Goal: Information Seeking & Learning: Learn about a topic

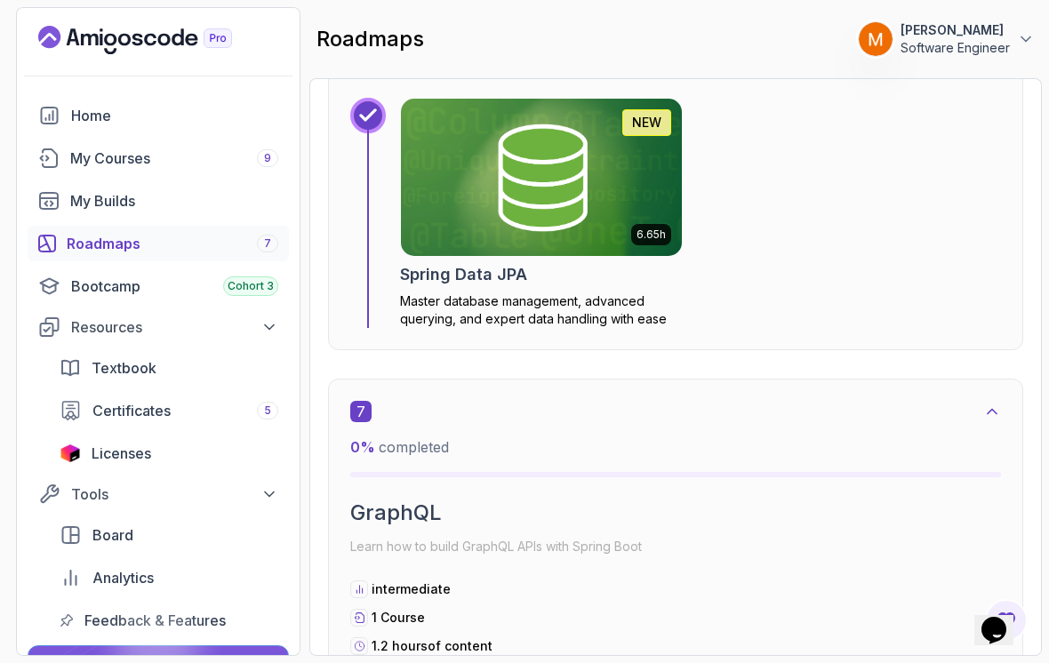
scroll to position [4067, 0]
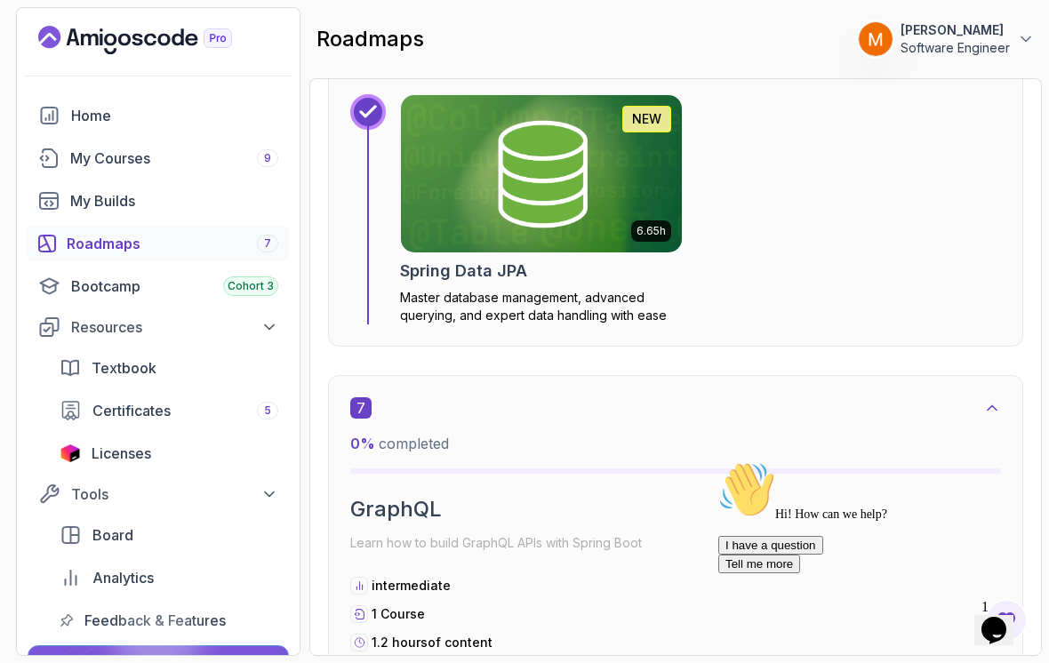
click at [448, 290] on p "Master database management, advanced querying, and expert data handling with ea…" at bounding box center [541, 307] width 283 height 36
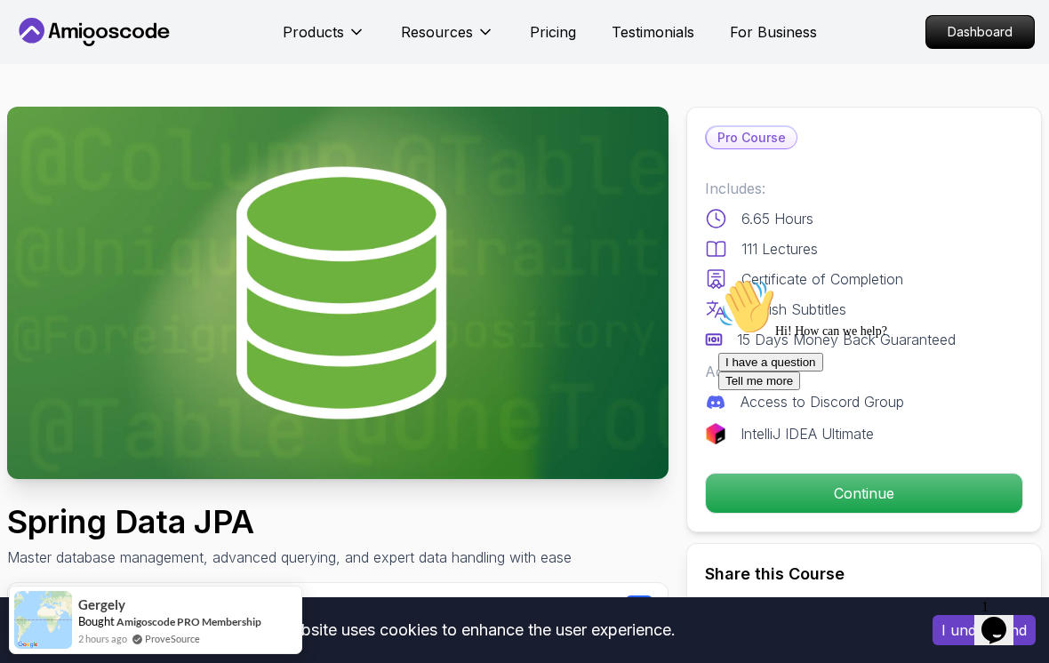
click at [706, 232] on div "Includes: 6.65 Hours 111 Lectures Certificate of Completion English Subtitles 1…" at bounding box center [864, 264] width 318 height 173
click at [1021, 278] on div "Chat attention grabber" at bounding box center [878, 278] width 320 height 0
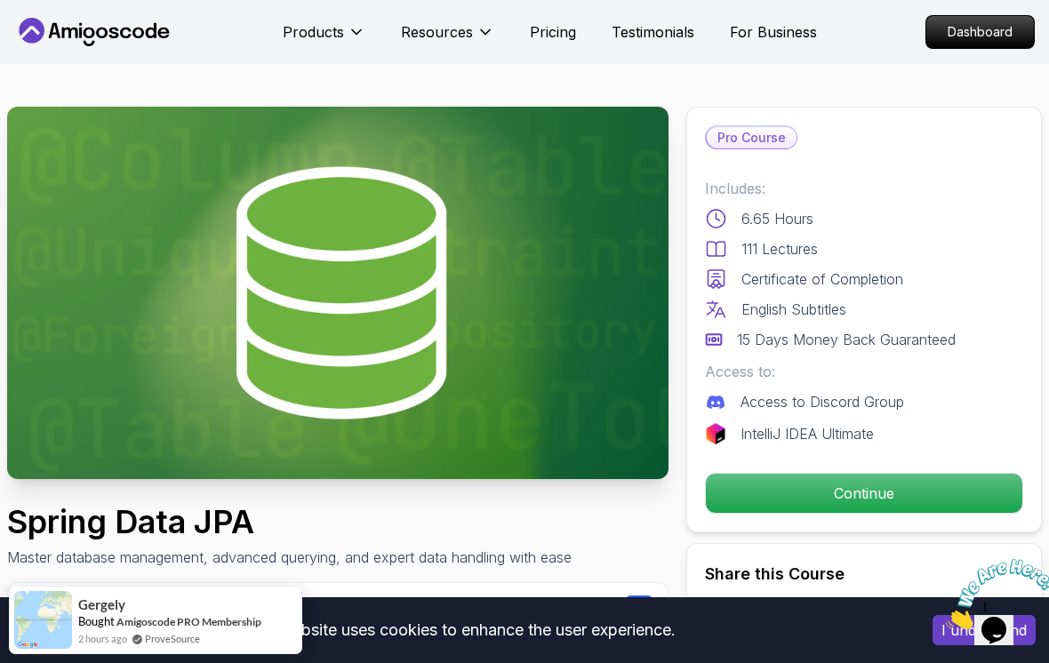
click at [946, 617] on icon "Close" at bounding box center [946, 624] width 0 height 15
click at [914, 491] on p "Continue" at bounding box center [864, 493] width 317 height 39
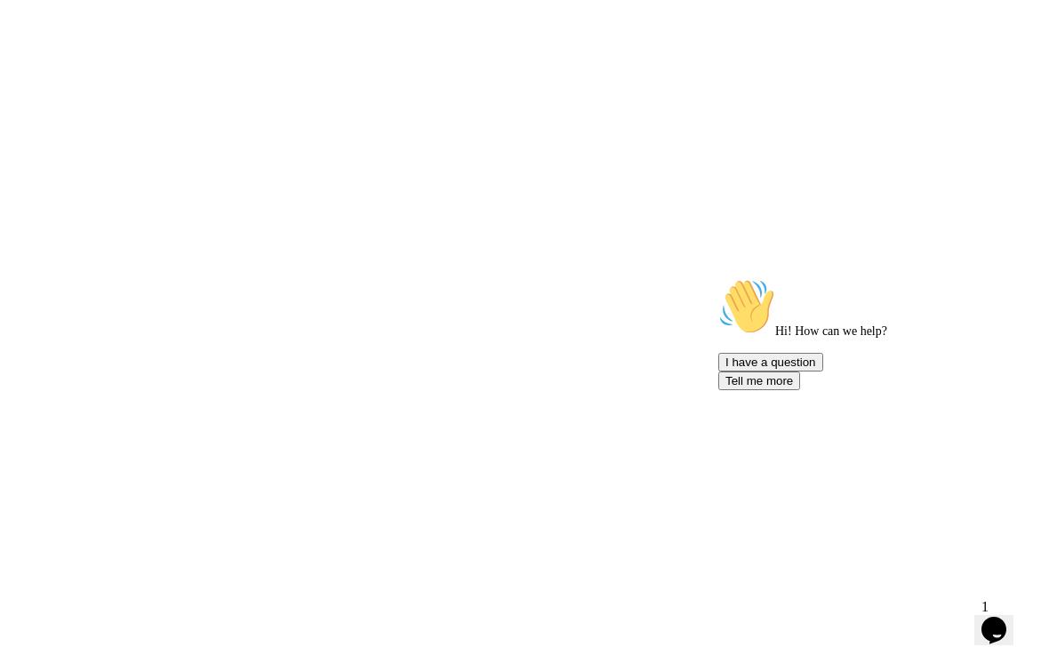
click at [718, 278] on icon "Chat attention grabber" at bounding box center [718, 278] width 0 height 0
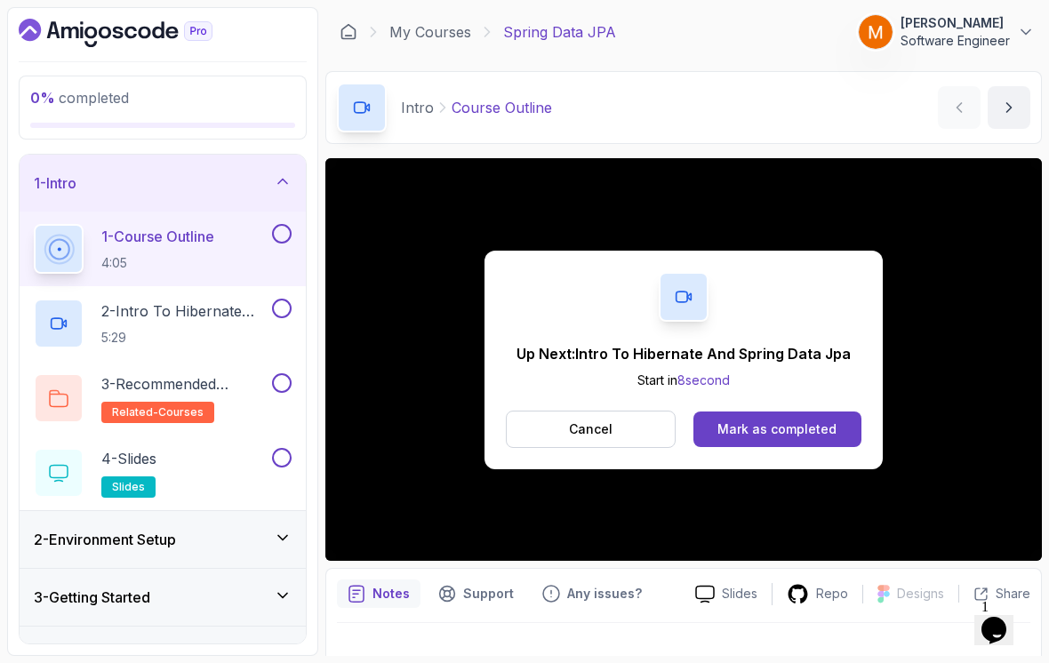
click at [277, 243] on button at bounding box center [282, 234] width 20 height 20
click at [220, 332] on p "5:29" at bounding box center [184, 338] width 167 height 18
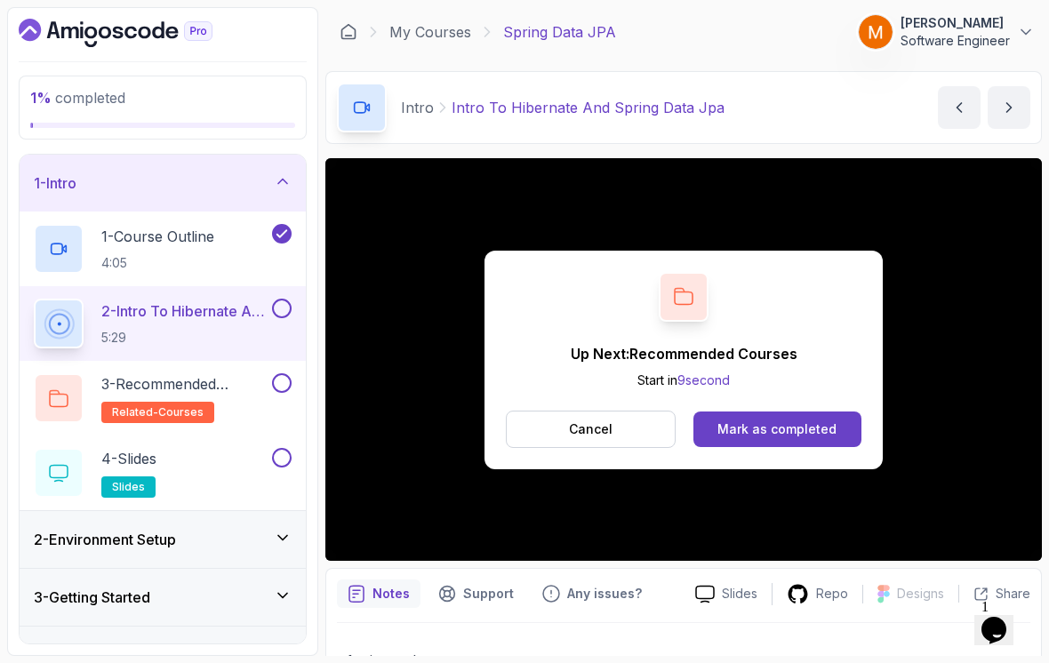
click at [276, 319] on button "2 - Intro To Hibernate And Spring Data Jpa 5:29" at bounding box center [163, 324] width 258 height 50
click at [277, 309] on button at bounding box center [282, 309] width 20 height 20
click at [230, 410] on h2 "3 - Recommended Courses related-courses" at bounding box center [184, 398] width 167 height 50
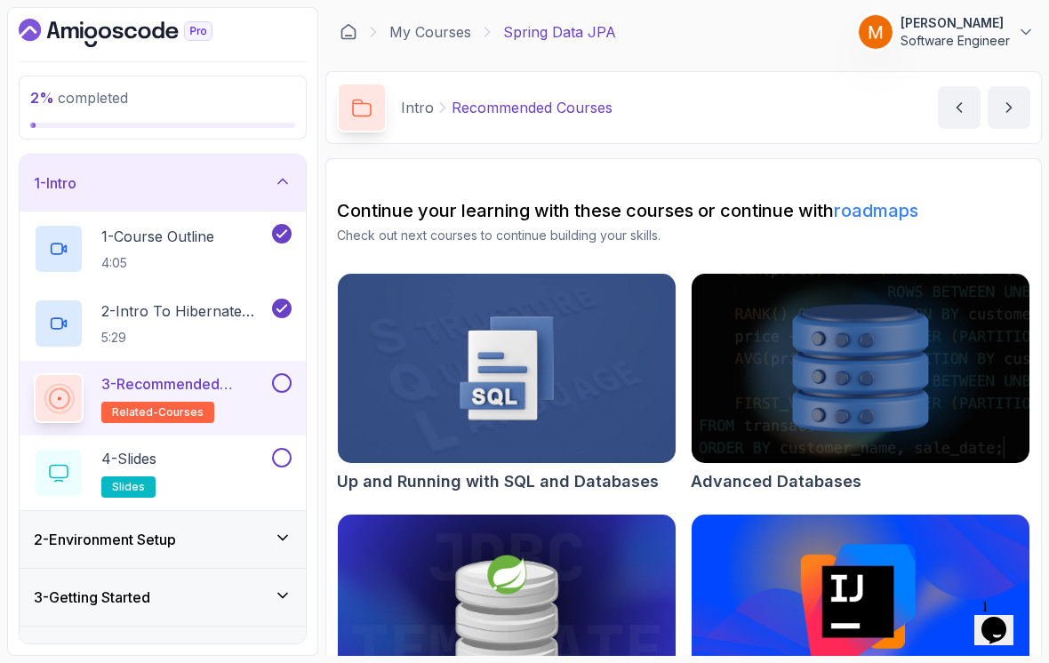
scroll to position [28, 0]
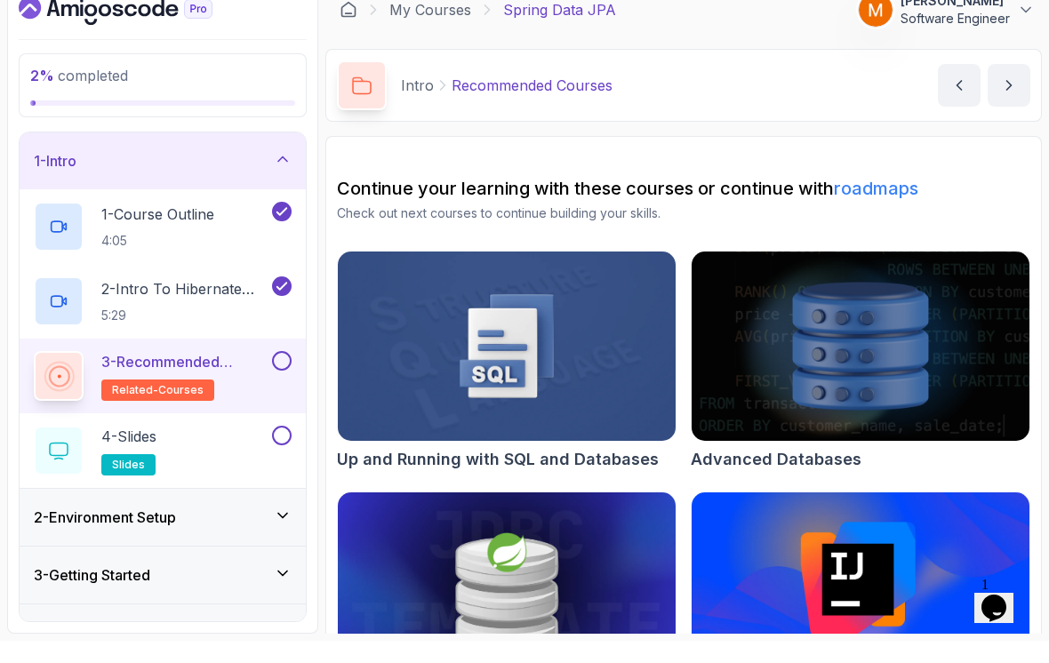
click at [278, 373] on button at bounding box center [282, 383] width 20 height 20
click at [188, 448] on div "4 - Slides slides" at bounding box center [151, 473] width 235 height 50
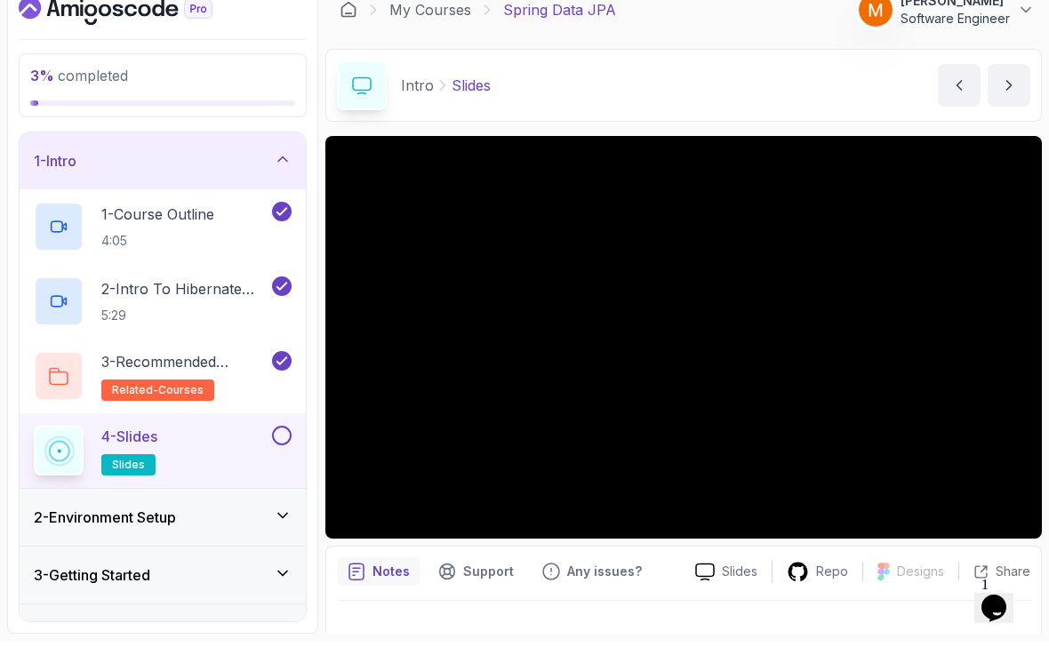
click at [285, 448] on button at bounding box center [282, 458] width 20 height 20
click at [139, 173] on div "1 - Intro" at bounding box center [163, 183] width 258 height 21
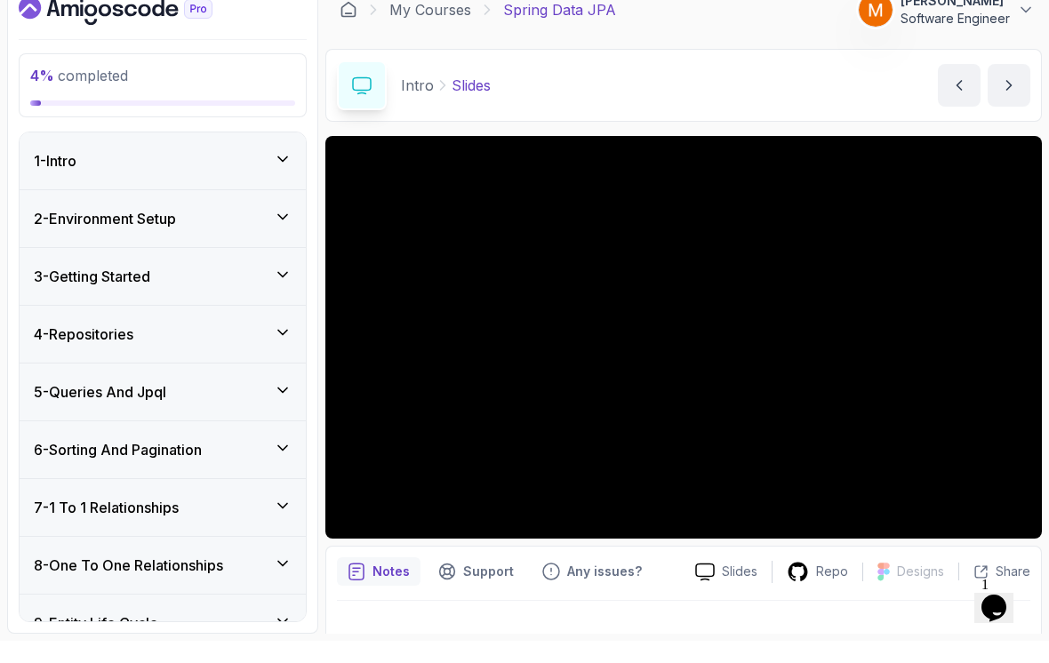
click at [76, 230] on h3 "2 - Environment Setup" at bounding box center [105, 240] width 142 height 21
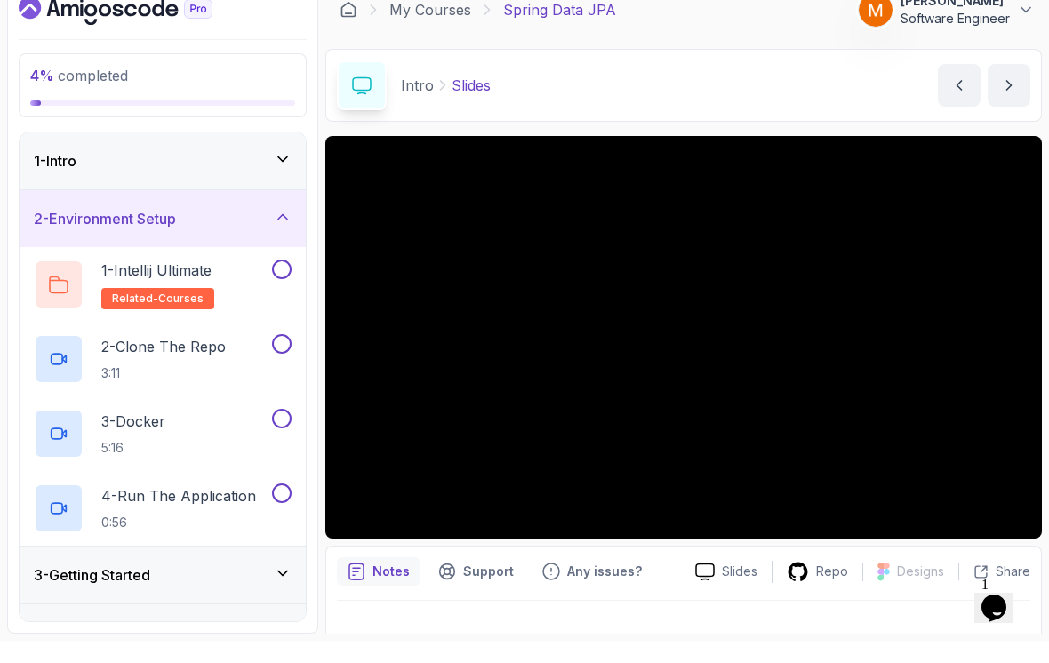
click at [221, 282] on div "1 - Intellij Ultimate related-courses" at bounding box center [151, 307] width 235 height 50
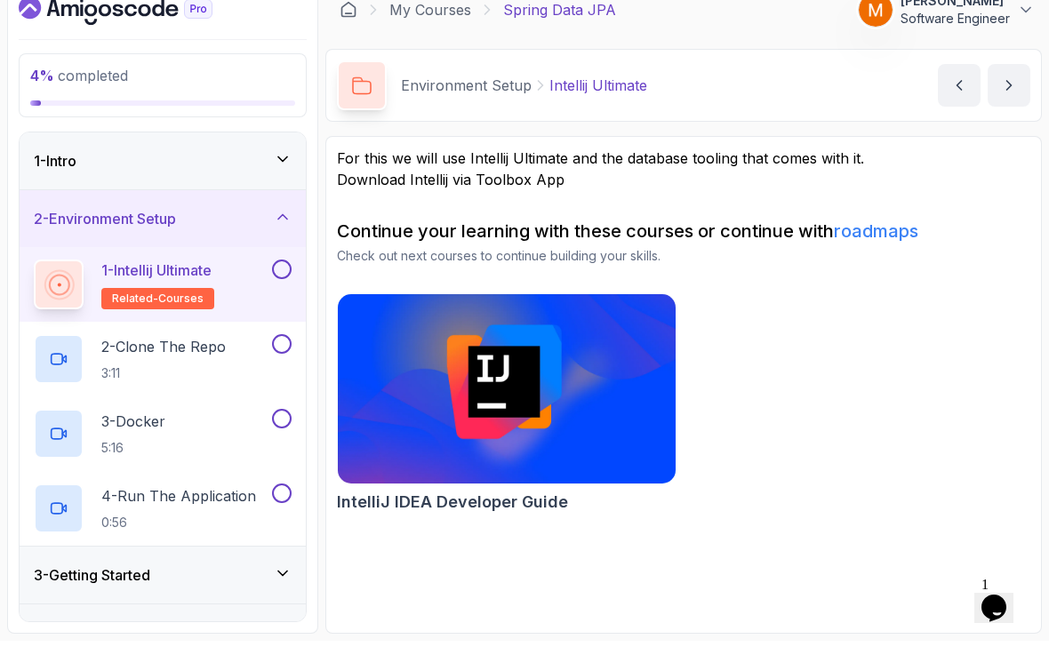
click at [284, 282] on button at bounding box center [282, 292] width 20 height 20
click at [162, 387] on p "3:11" at bounding box center [163, 396] width 124 height 18
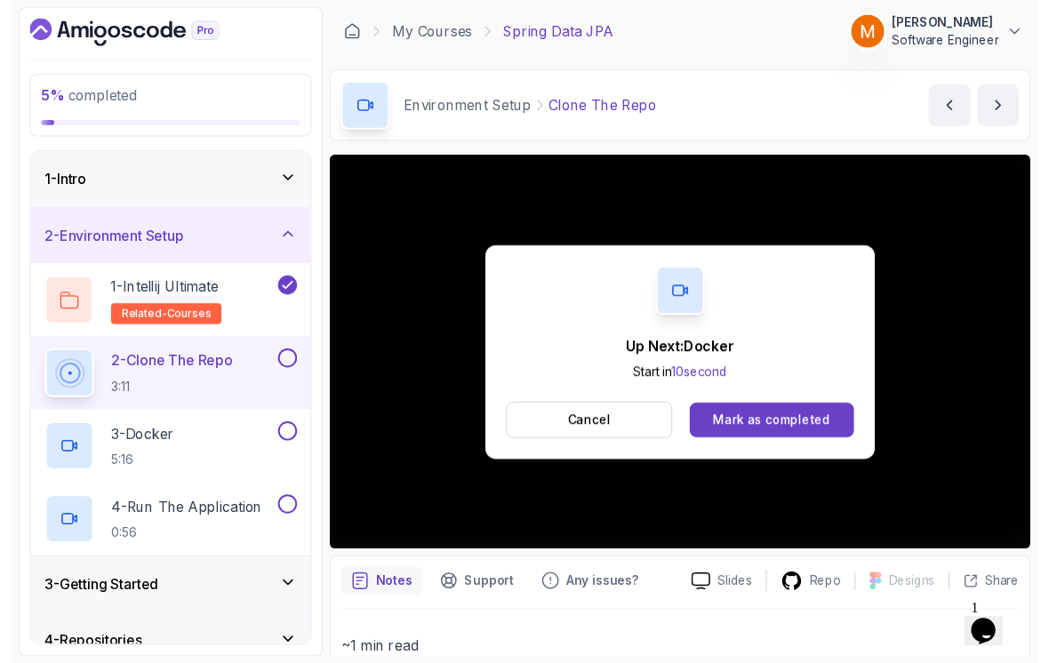
scroll to position [12, 0]
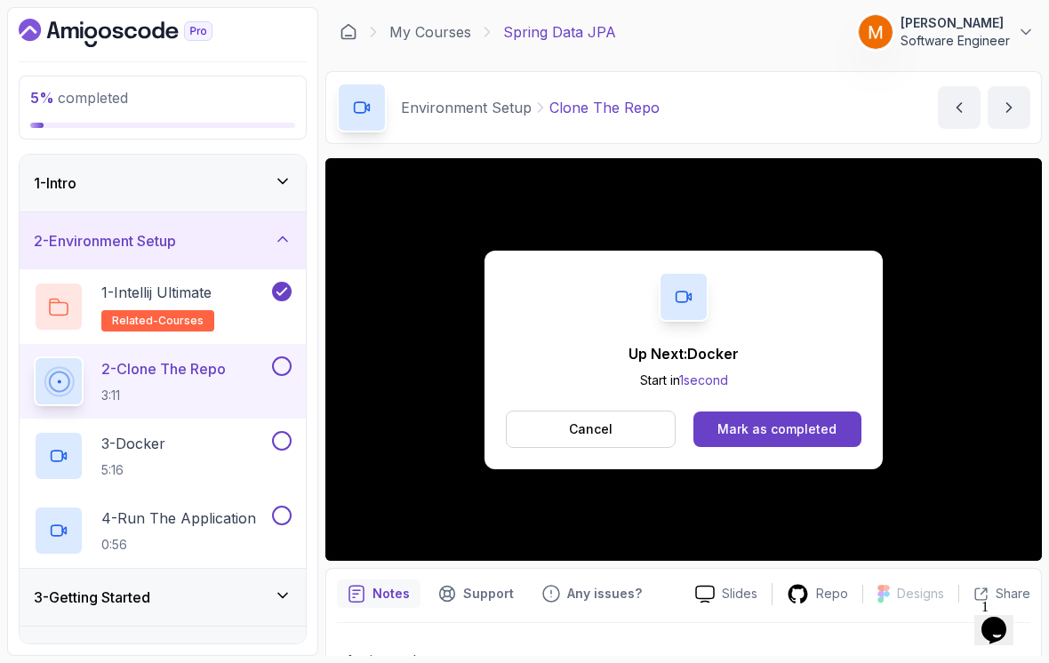
click at [291, 357] on button at bounding box center [282, 367] width 20 height 20
click at [165, 440] on p "3 - Docker" at bounding box center [133, 443] width 64 height 21
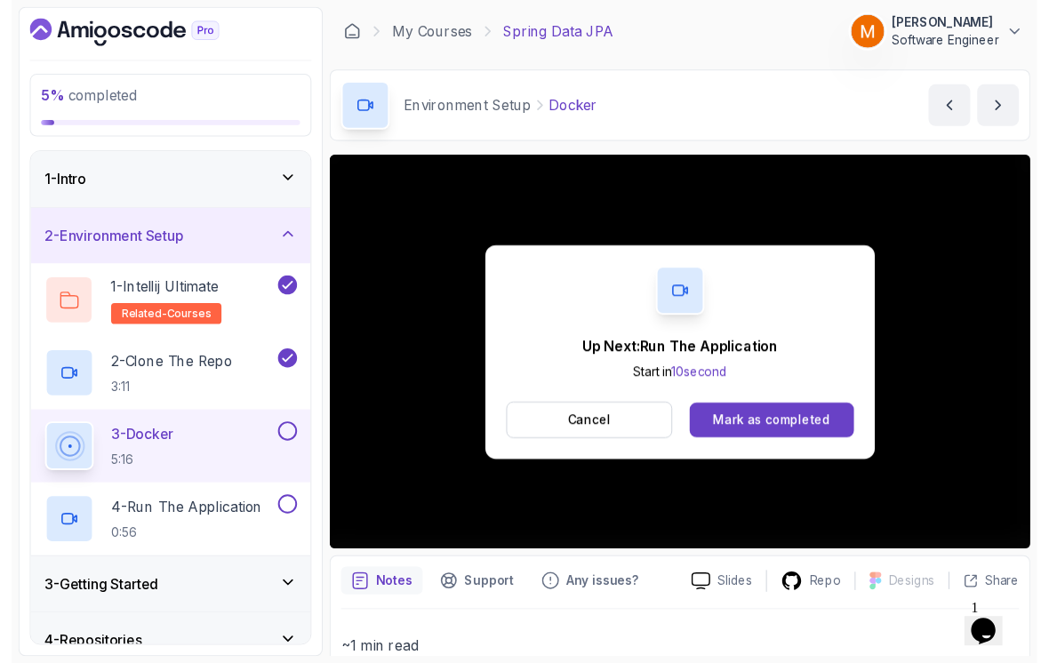
scroll to position [12, 0]
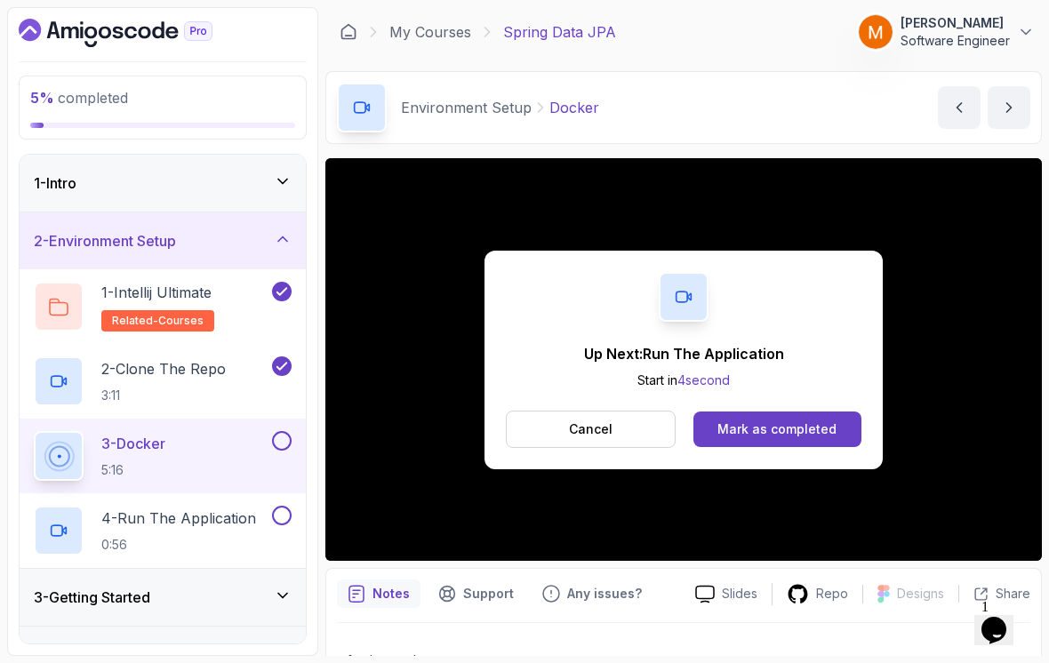
click at [281, 437] on button at bounding box center [282, 441] width 20 height 20
click at [167, 510] on p "4 - Run The Application" at bounding box center [178, 518] width 155 height 21
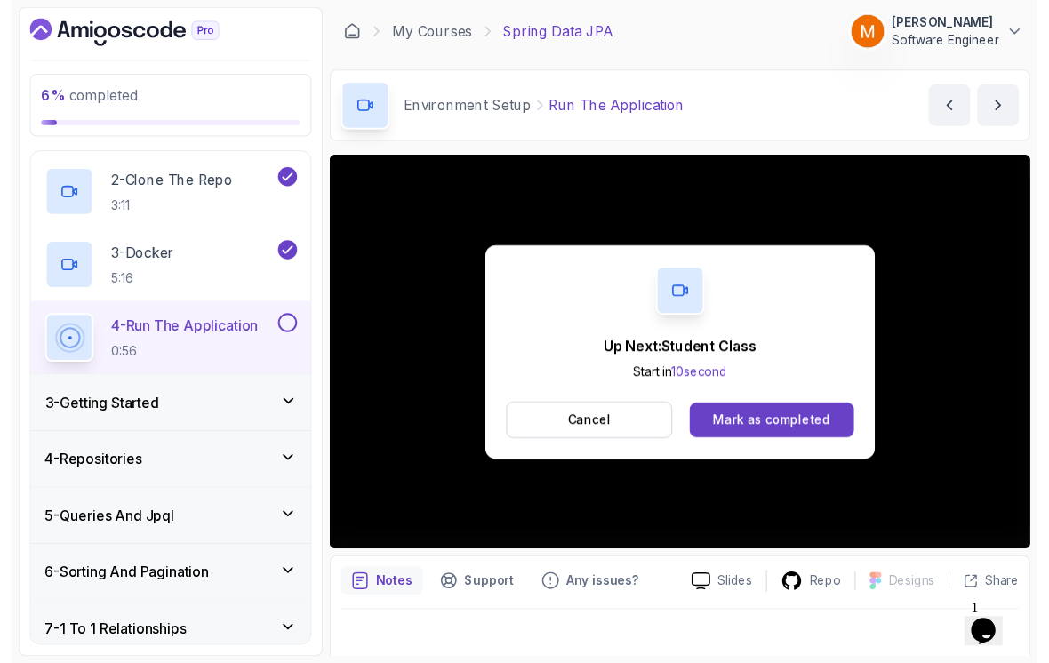
scroll to position [12, 0]
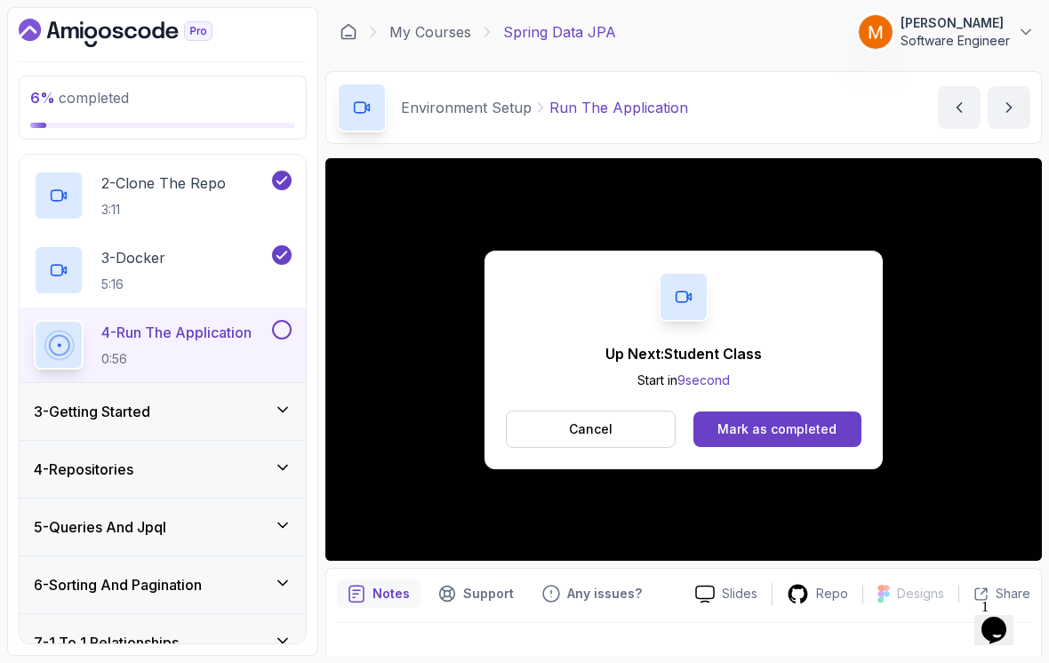
click at [287, 324] on button at bounding box center [282, 330] width 20 height 20
click at [527, 429] on button "Cancel" at bounding box center [591, 429] width 170 height 37
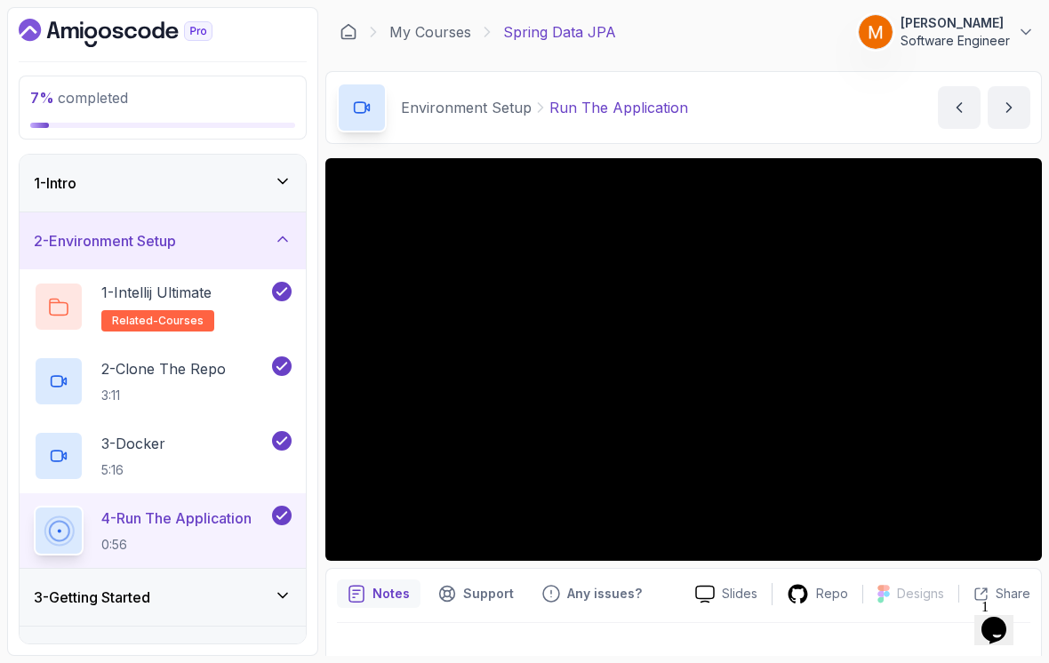
scroll to position [0, 0]
click at [67, 241] on div "2 - Environment Setup" at bounding box center [163, 241] width 286 height 57
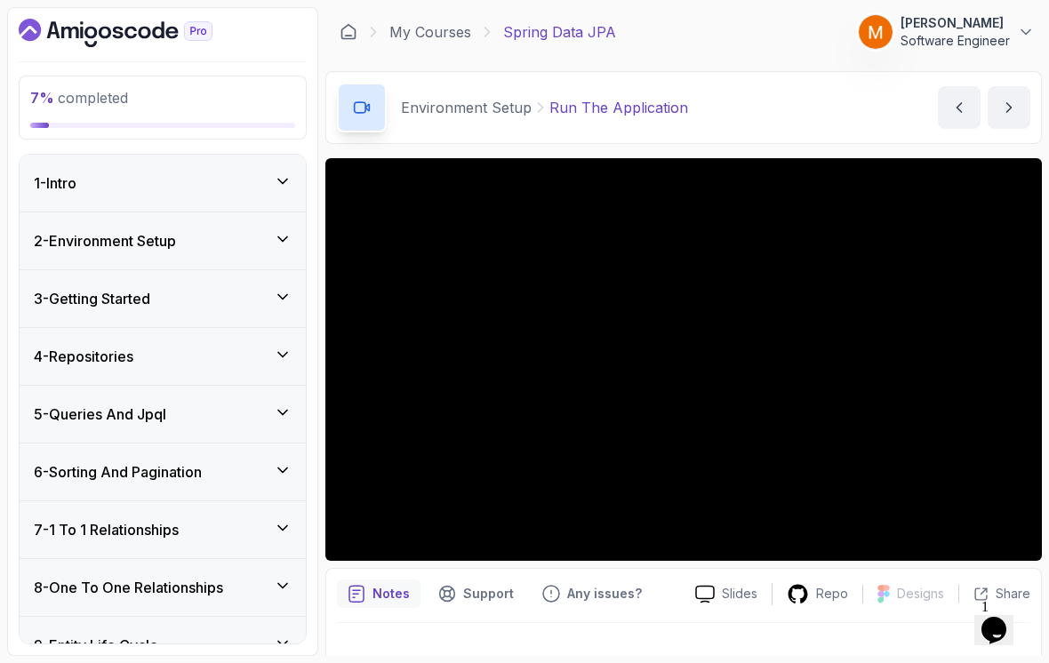
click at [57, 299] on div "3 - Getting Started" at bounding box center [163, 298] width 286 height 57
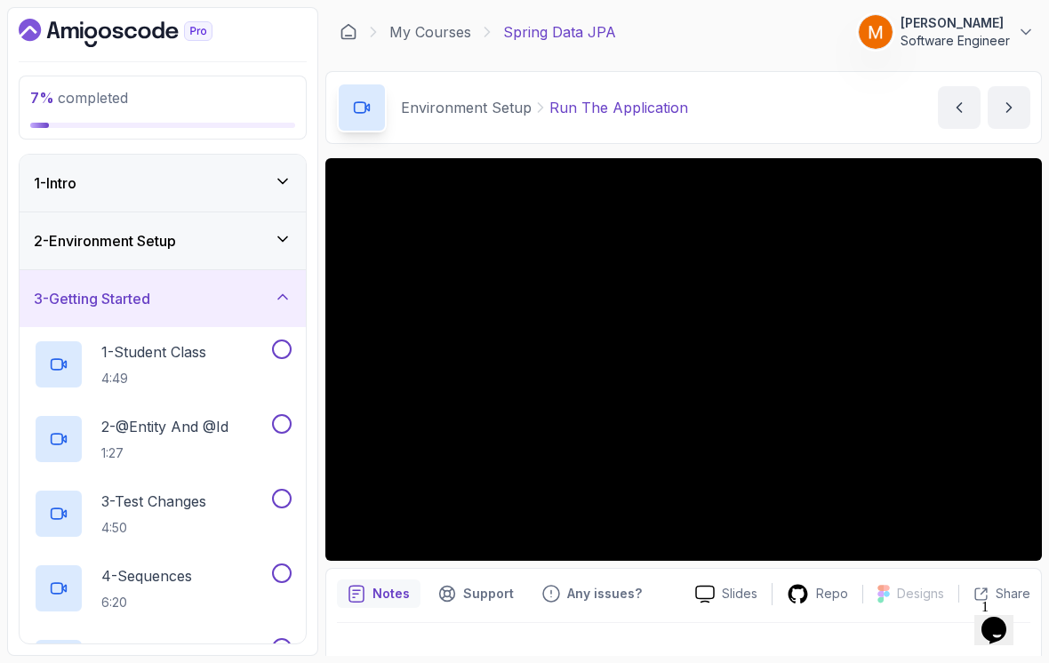
click at [159, 348] on p "1 - Student Class" at bounding box center [153, 351] width 105 height 21
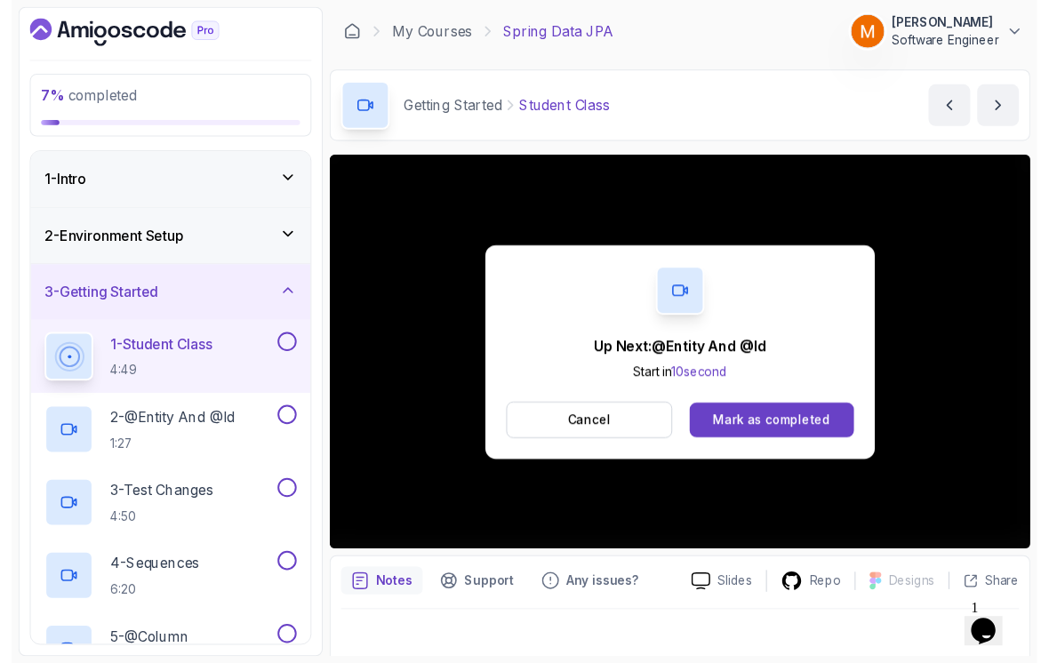
scroll to position [12, 0]
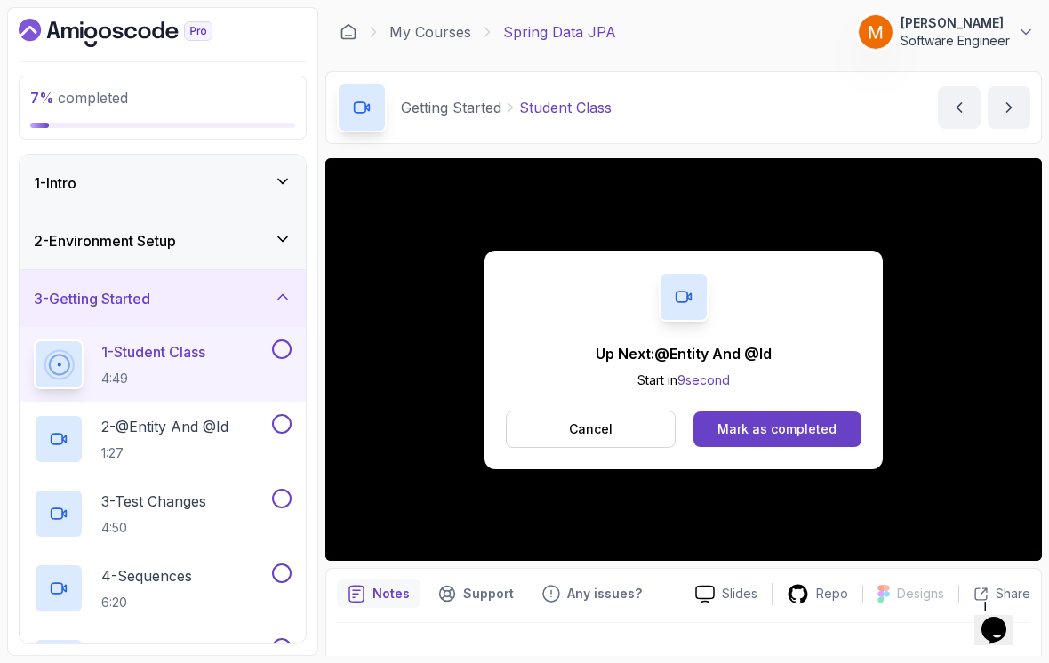
click at [285, 340] on button at bounding box center [282, 350] width 20 height 20
click at [169, 423] on p "2 - @Entity And @Id" at bounding box center [164, 426] width 127 height 21
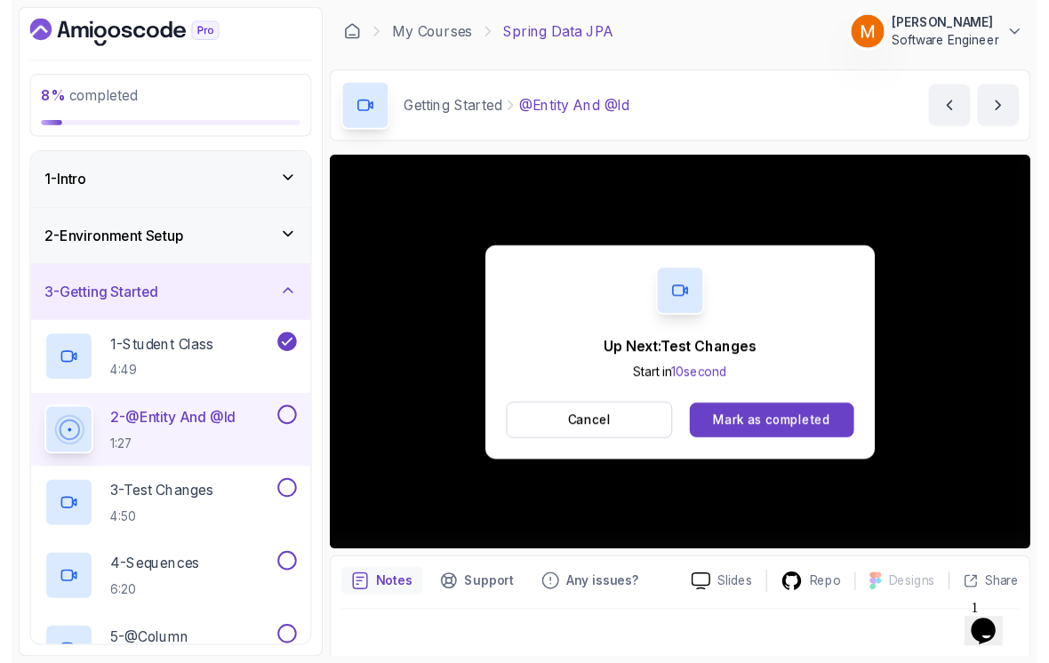
scroll to position [12, 0]
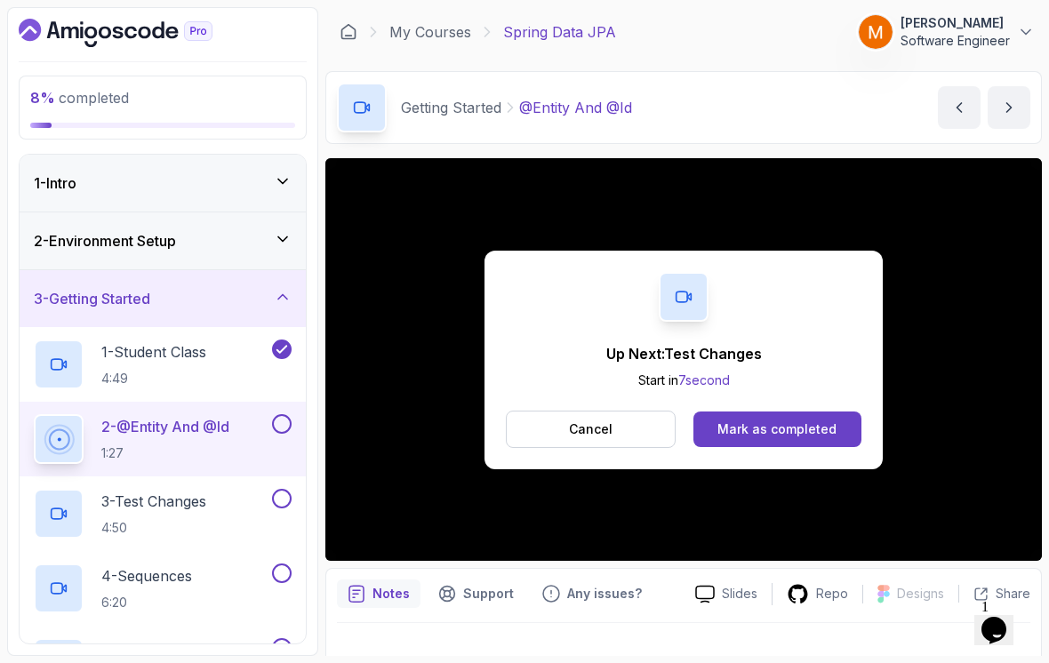
click at [285, 415] on button at bounding box center [282, 424] width 20 height 20
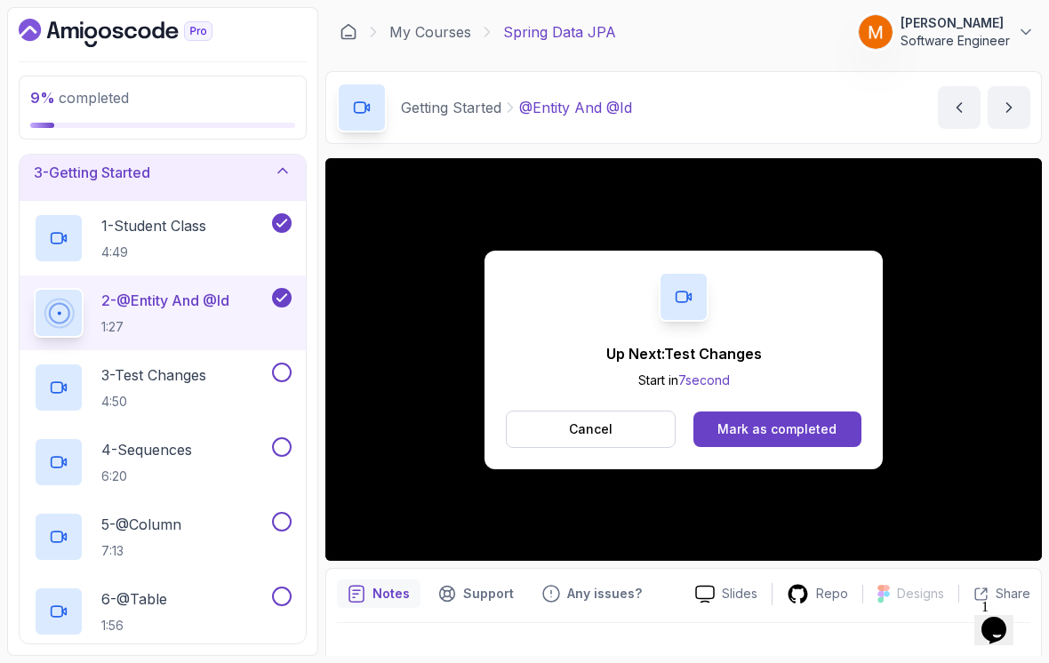
scroll to position [130, 0]
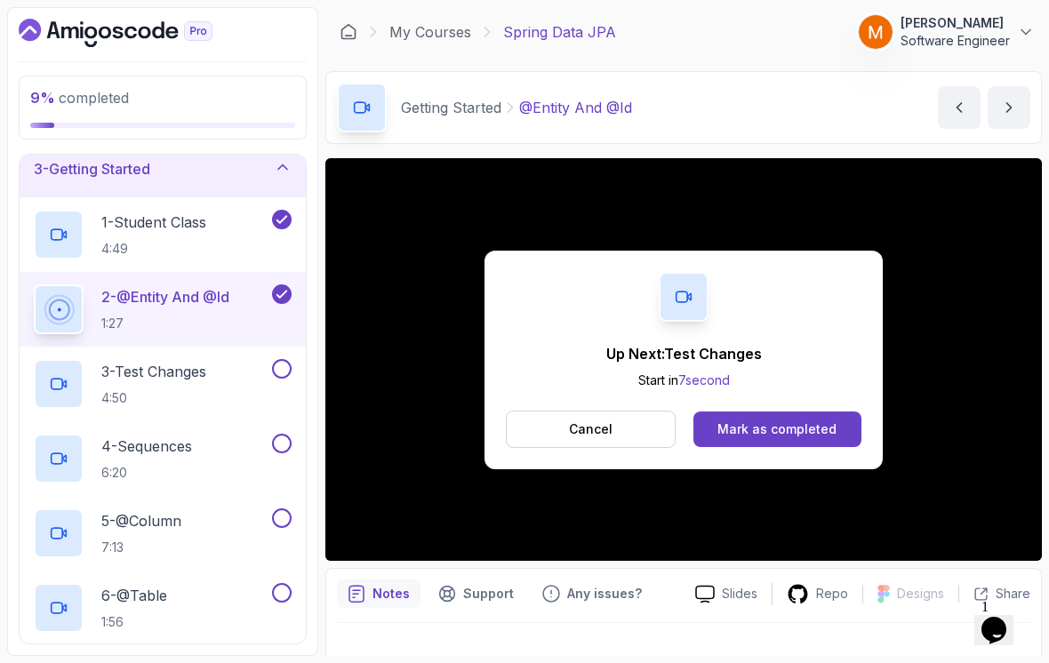
click at [120, 389] on p "4:50" at bounding box center [153, 398] width 105 height 18
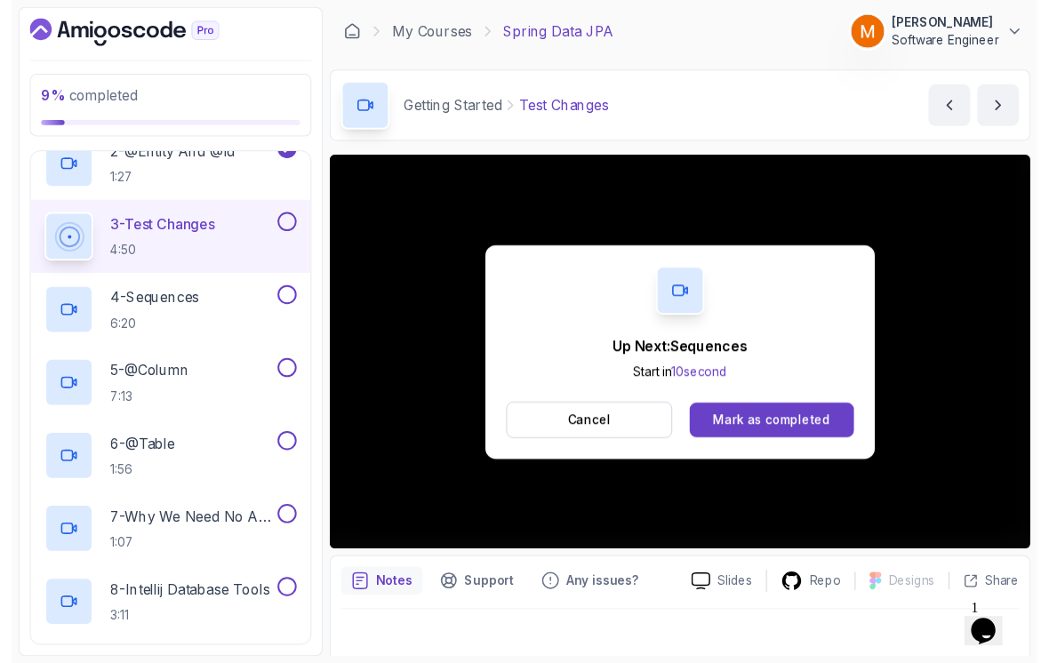
scroll to position [12, 0]
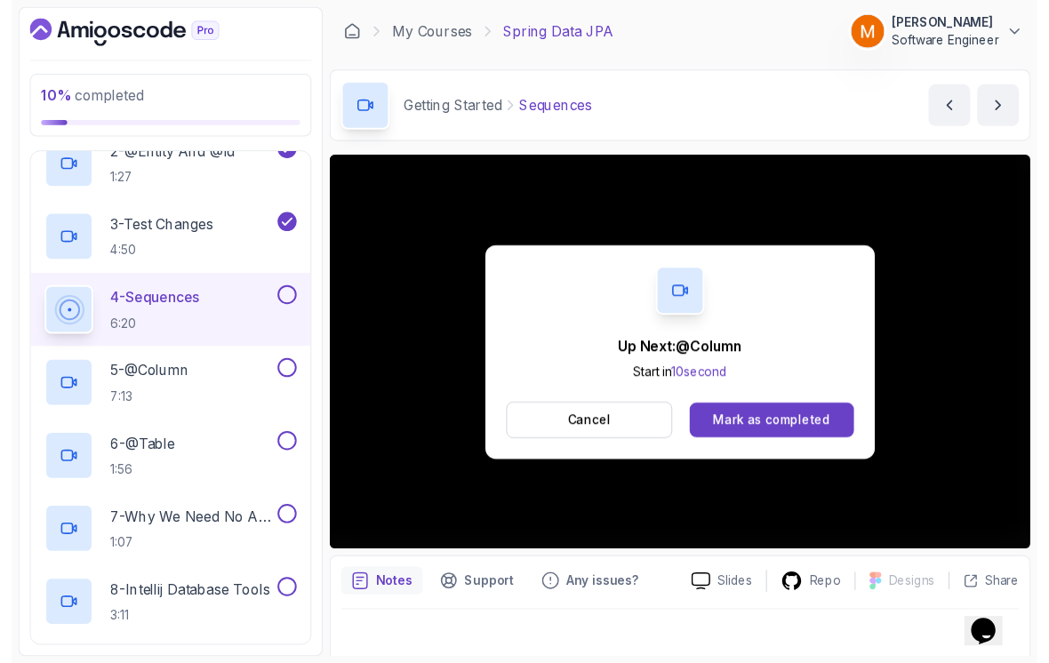
scroll to position [12, 0]
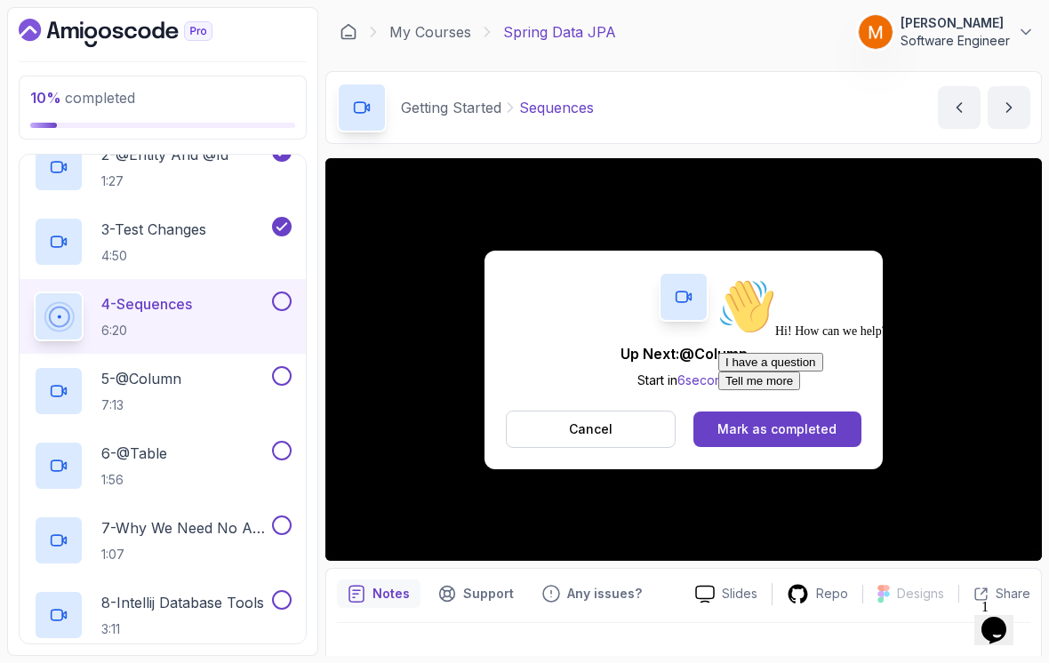
click at [718, 278] on icon "Chat attention grabber" at bounding box center [718, 278] width 0 height 0
click at [284, 294] on button at bounding box center [282, 302] width 20 height 20
click at [218, 376] on div "5 - @Column 7:13" at bounding box center [151, 391] width 235 height 50
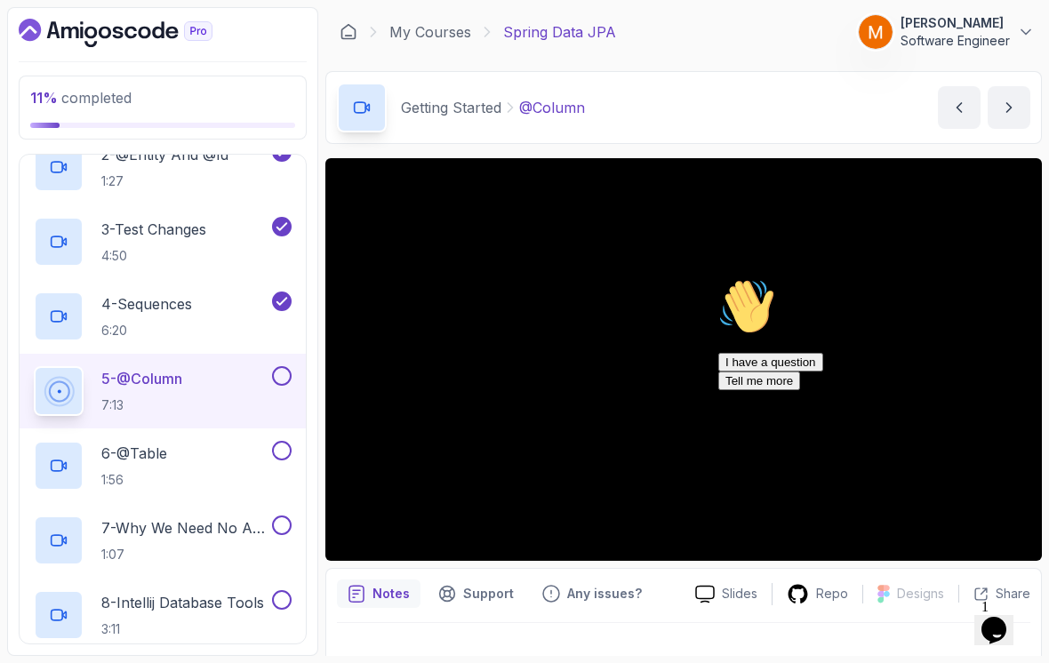
click at [1026, 390] on div "Hi! How can we help? I have a question Tell me more" at bounding box center [878, 334] width 320 height 112
click at [718, 278] on icon "Chat attention grabber" at bounding box center [718, 278] width 0 height 0
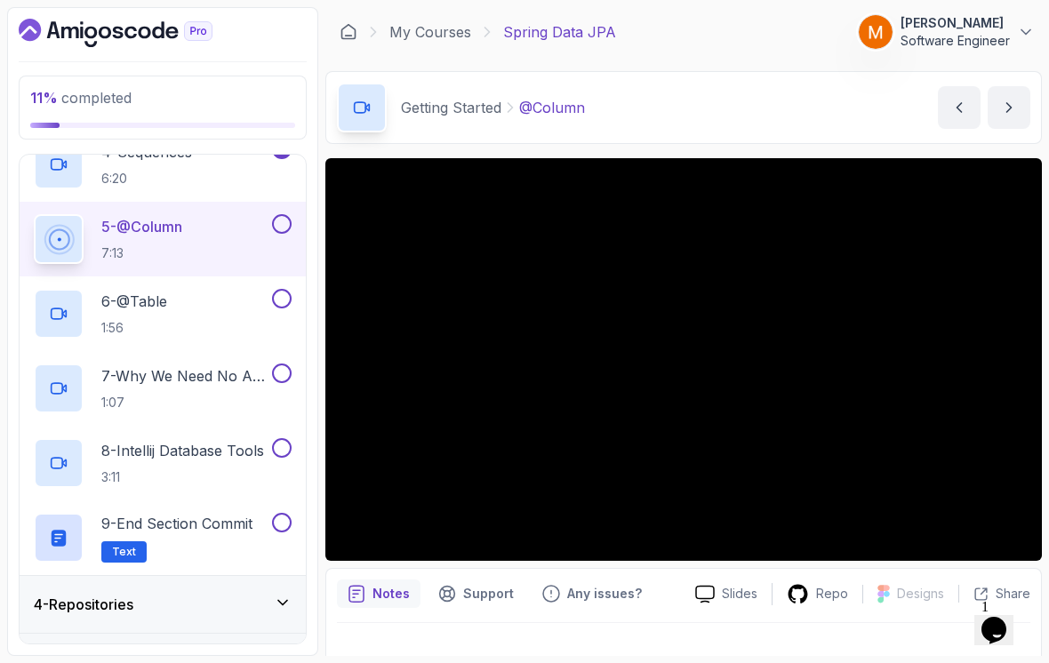
scroll to position [452, 0]
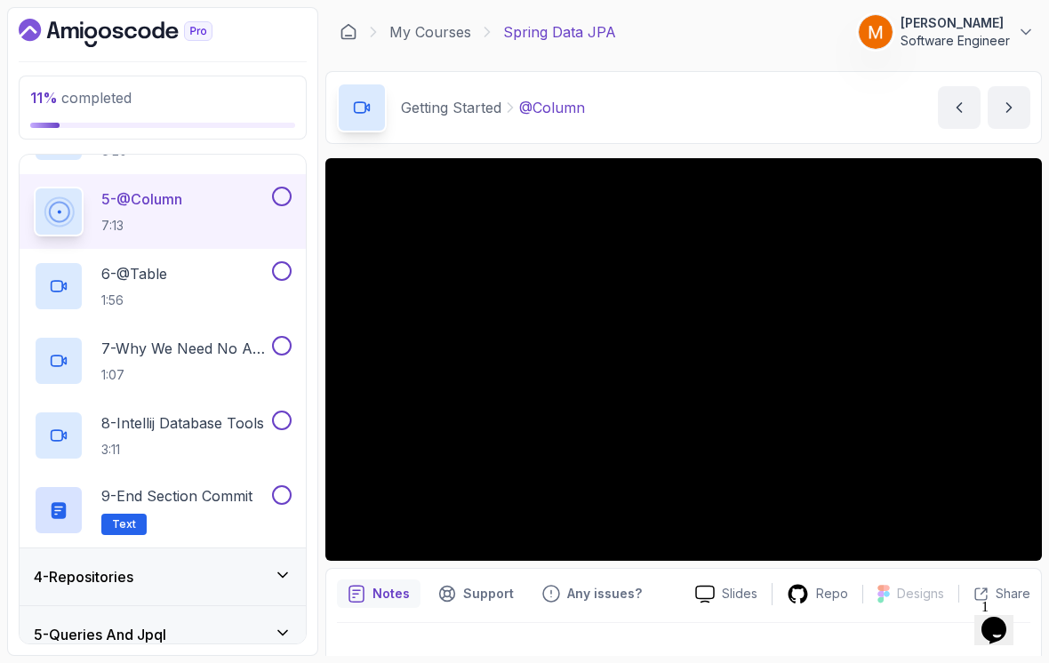
click at [203, 495] on h2 "9 - End Section Commit Text" at bounding box center [176, 511] width 151 height 50
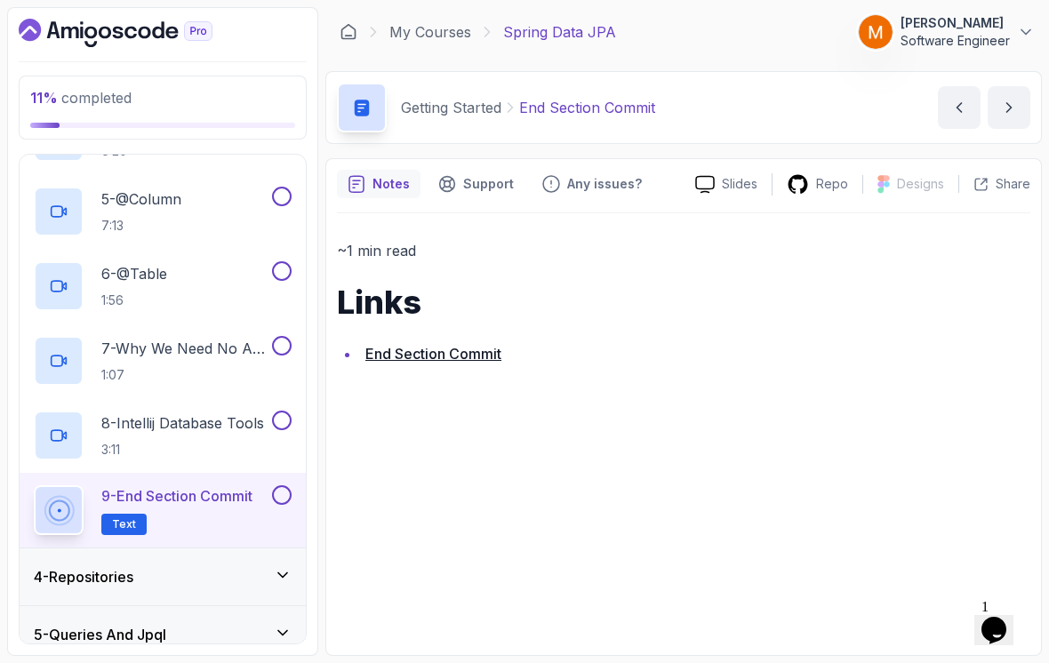
click at [403, 349] on link "End Section Commit" at bounding box center [433, 354] width 136 height 18
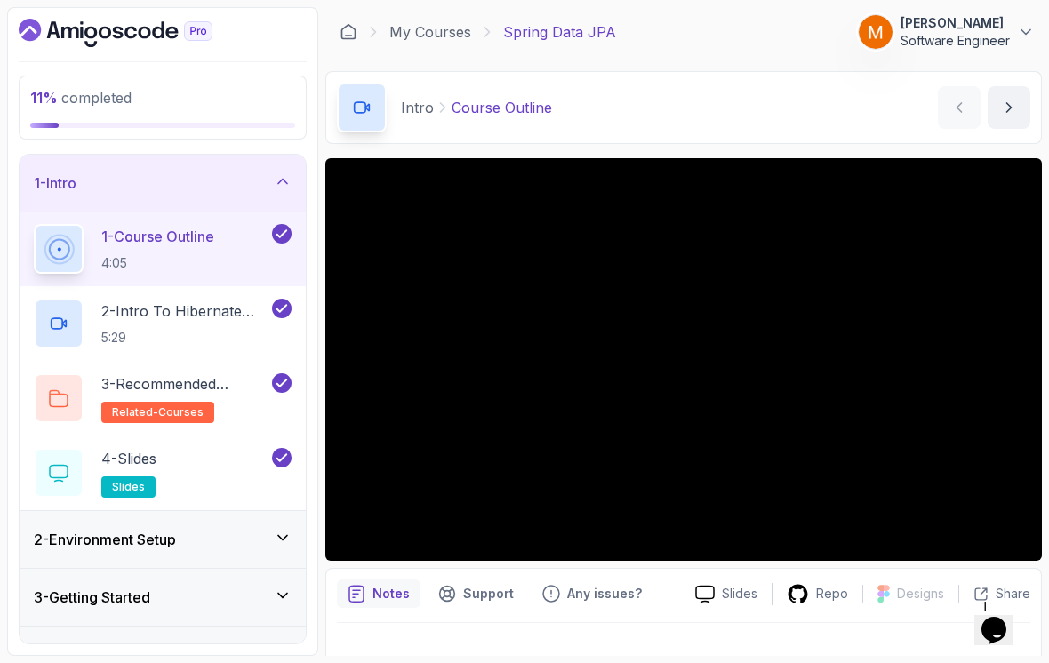
click at [83, 182] on div "1 - Intro" at bounding box center [163, 183] width 286 height 57
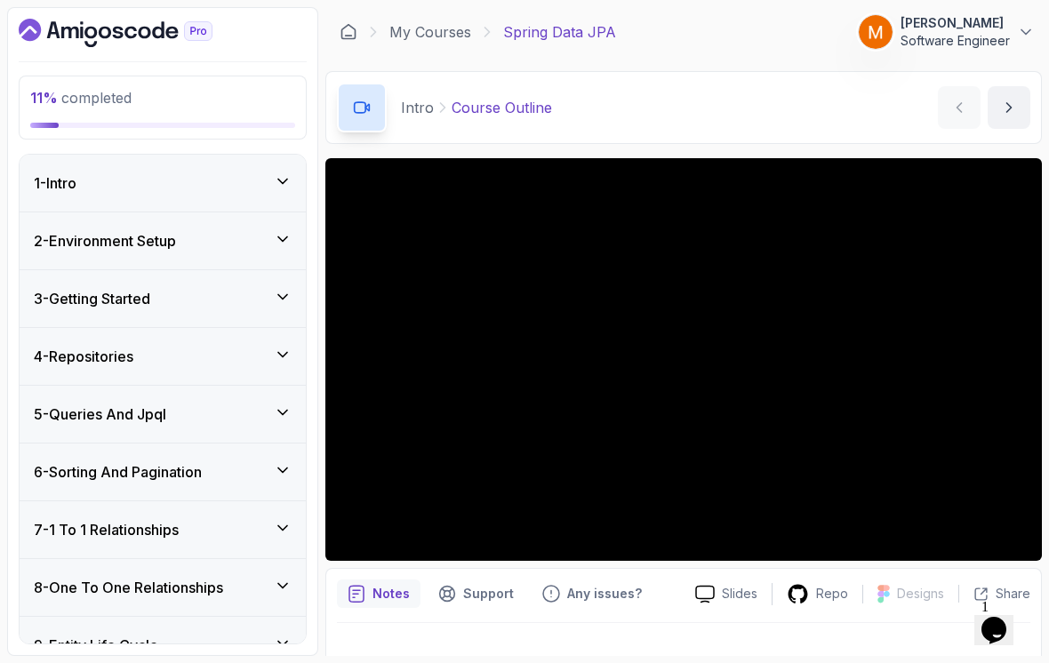
click at [68, 241] on div "2 - Environment Setup" at bounding box center [163, 241] width 286 height 57
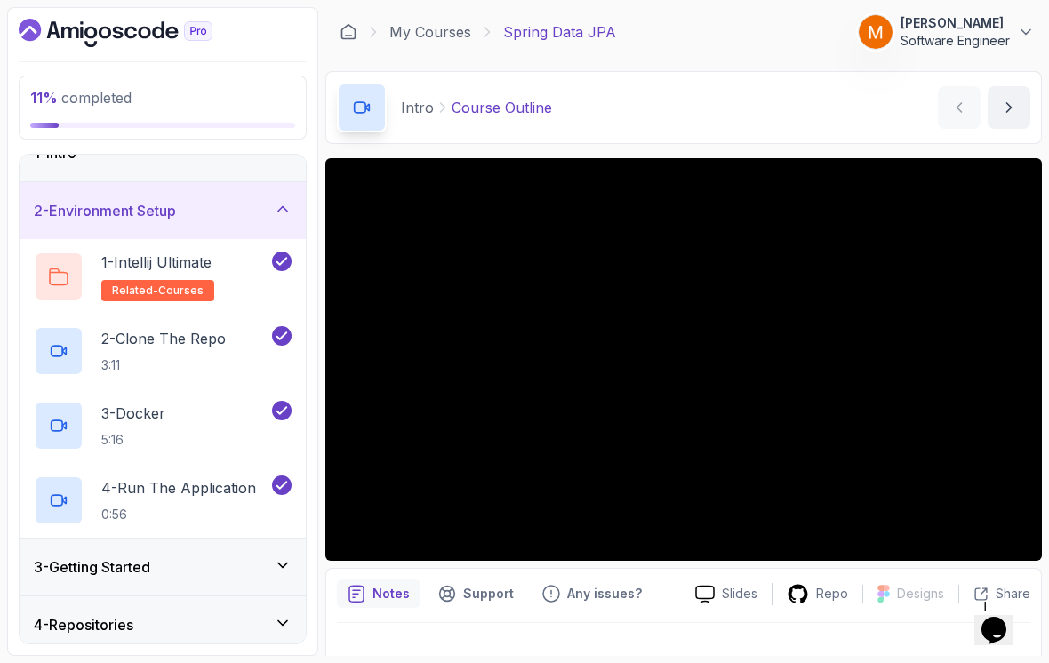
scroll to position [28, 0]
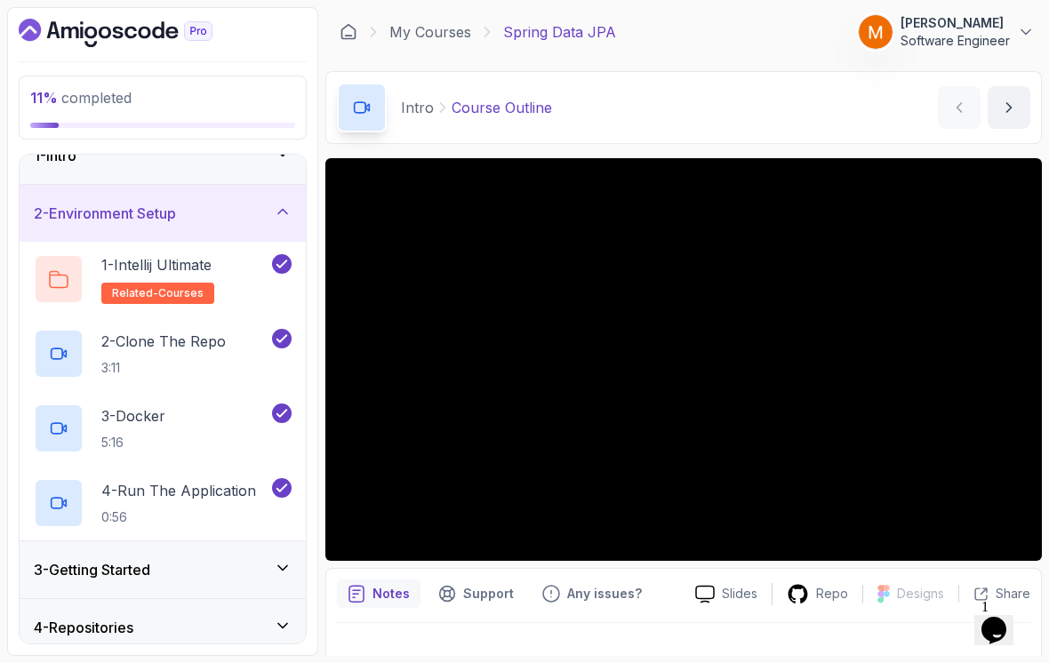
click at [96, 208] on h3 "2 - Environment Setup" at bounding box center [105, 213] width 142 height 21
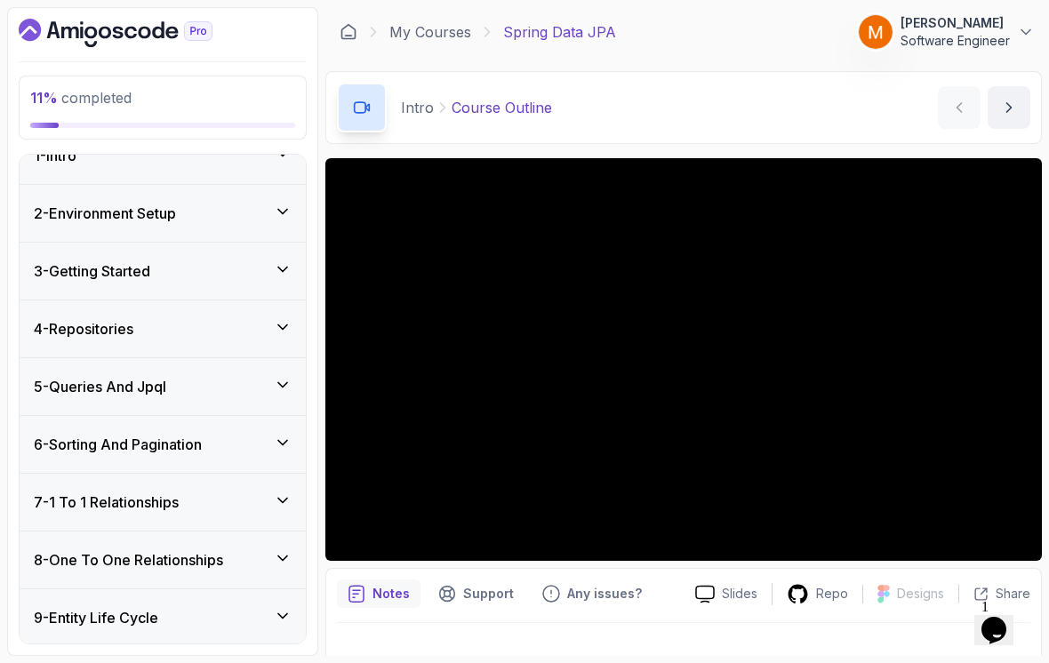
click at [99, 261] on h3 "3 - Getting Started" at bounding box center [92, 271] width 116 height 21
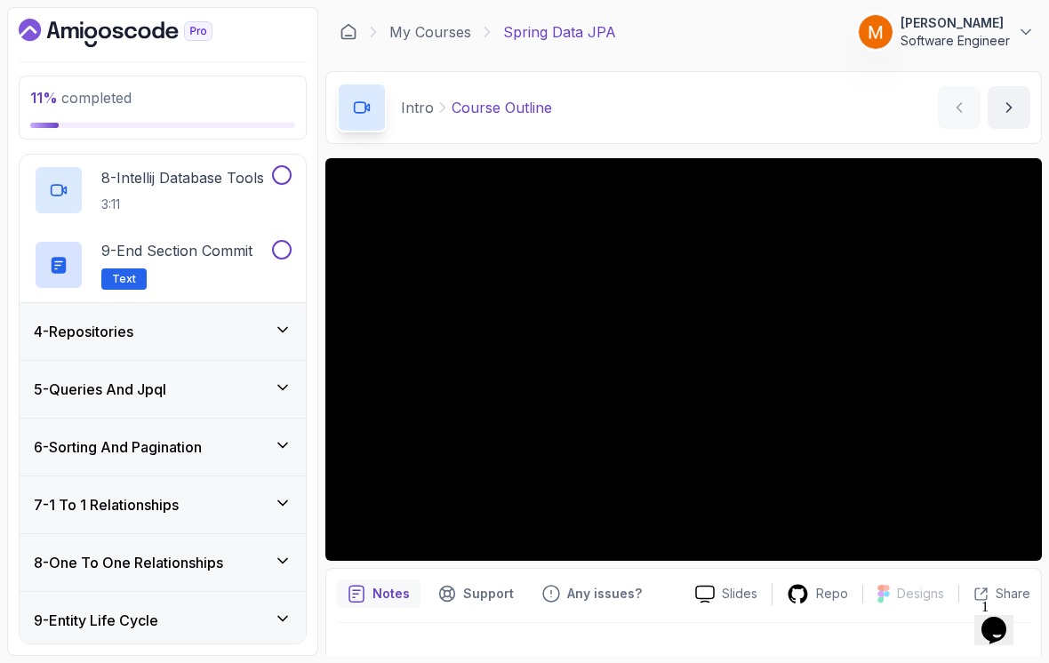
scroll to position [698, 0]
click at [282, 244] on button at bounding box center [282, 249] width 20 height 20
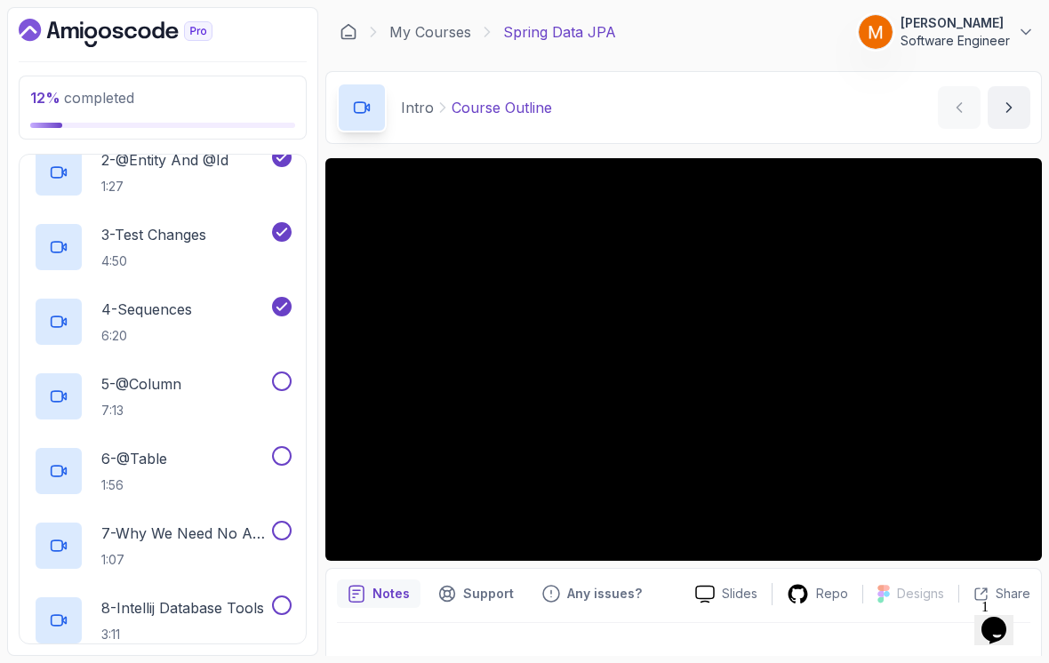
scroll to position [264, 0]
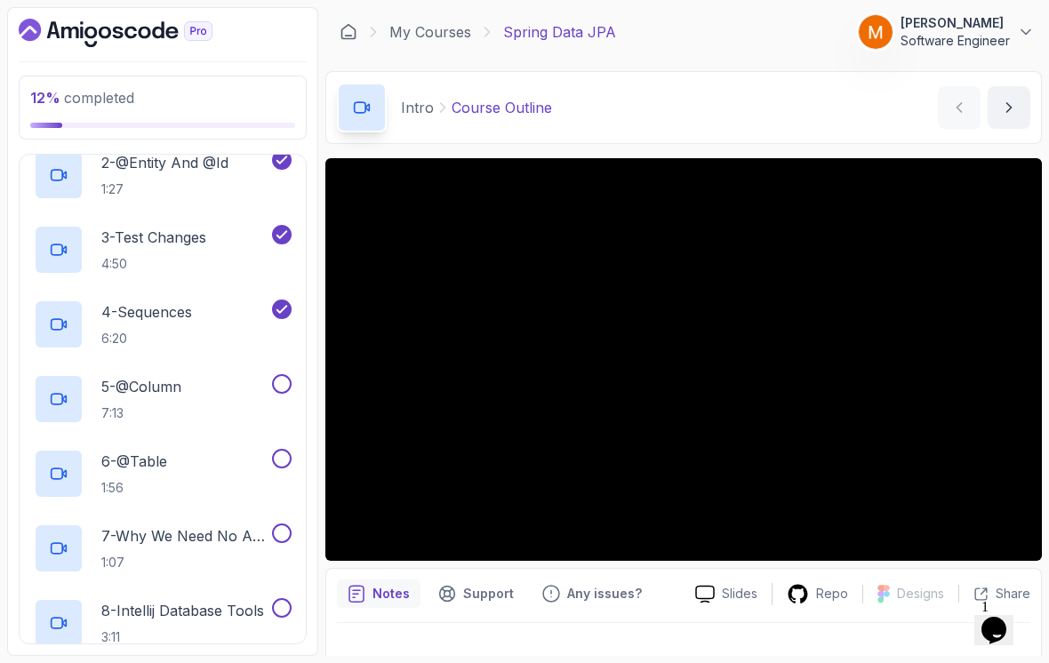
click at [161, 376] on p "5 - @Column" at bounding box center [141, 386] width 80 height 21
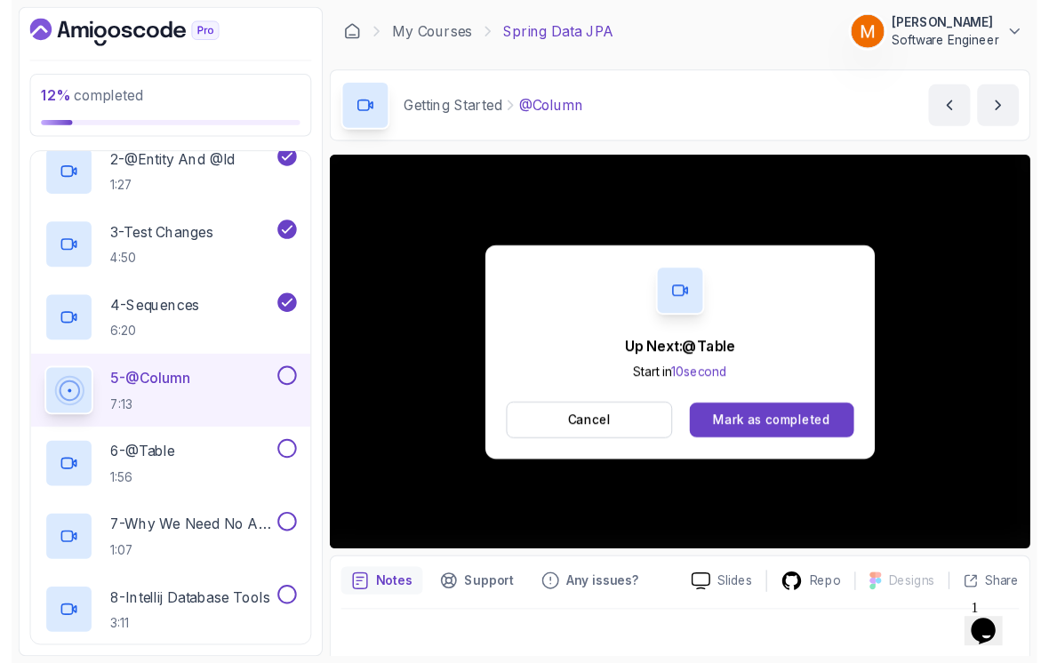
scroll to position [12, 0]
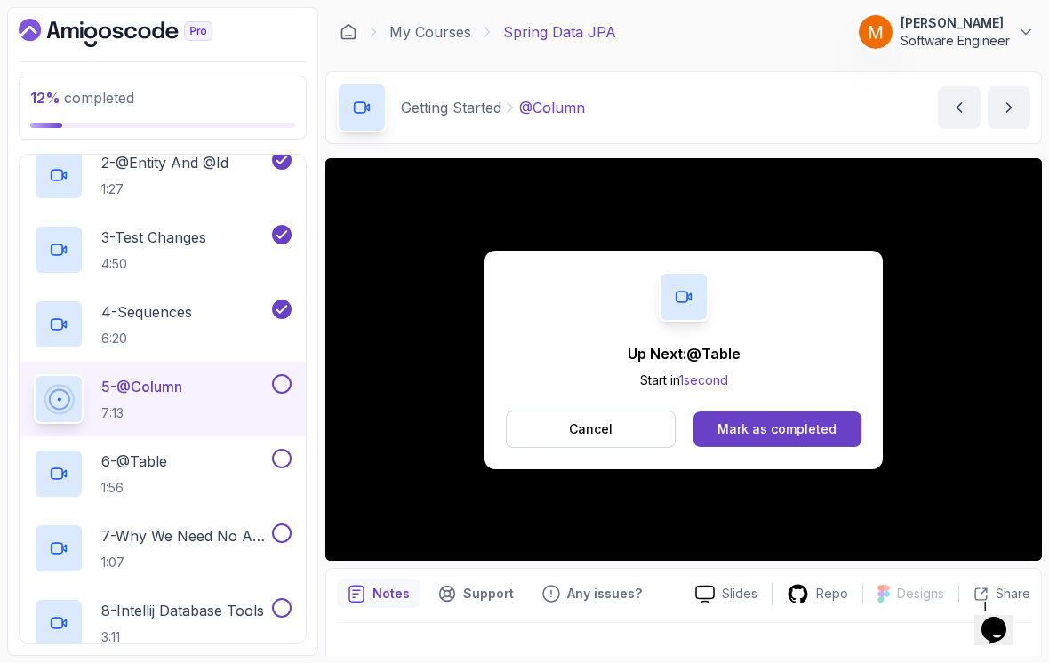
click at [286, 379] on button at bounding box center [282, 384] width 20 height 20
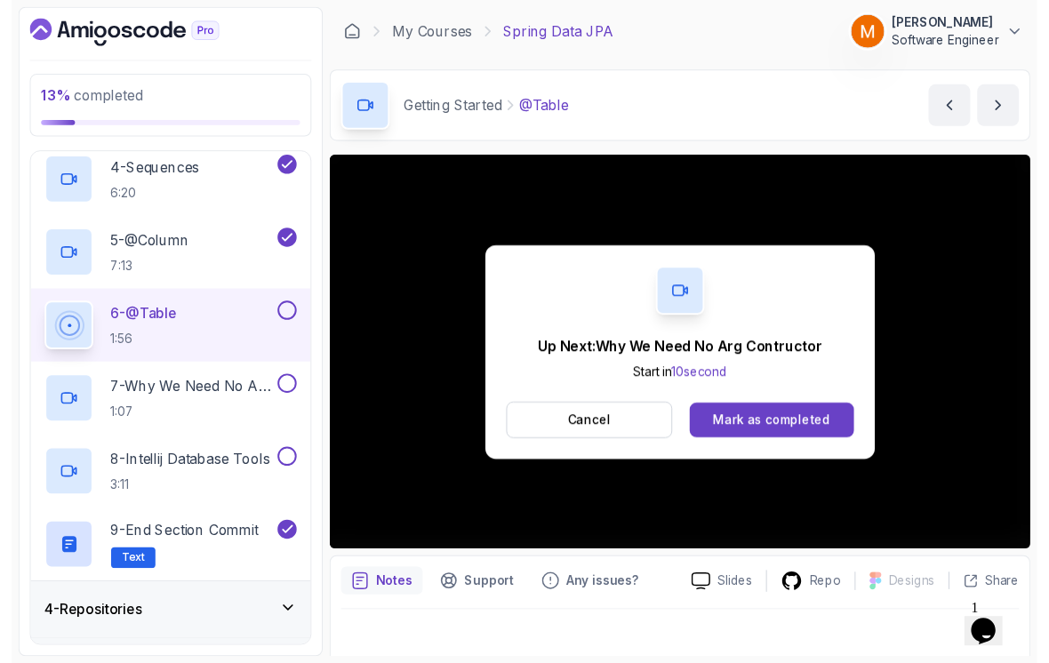
scroll to position [12, 0]
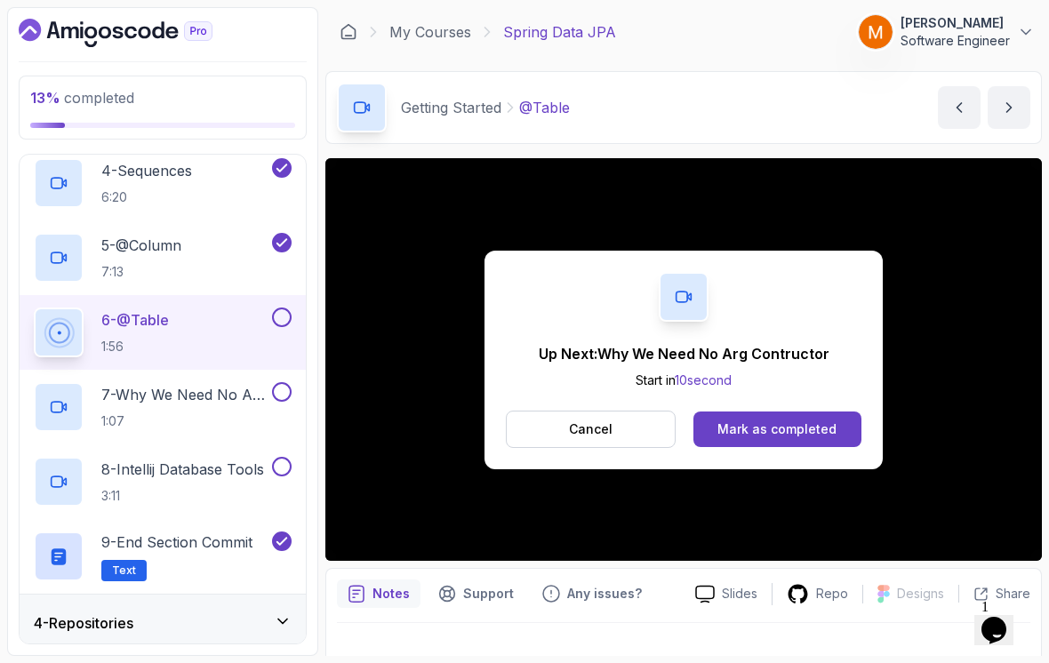
click at [277, 308] on button at bounding box center [282, 318] width 20 height 20
click at [165, 413] on p "1:07" at bounding box center [184, 422] width 167 height 18
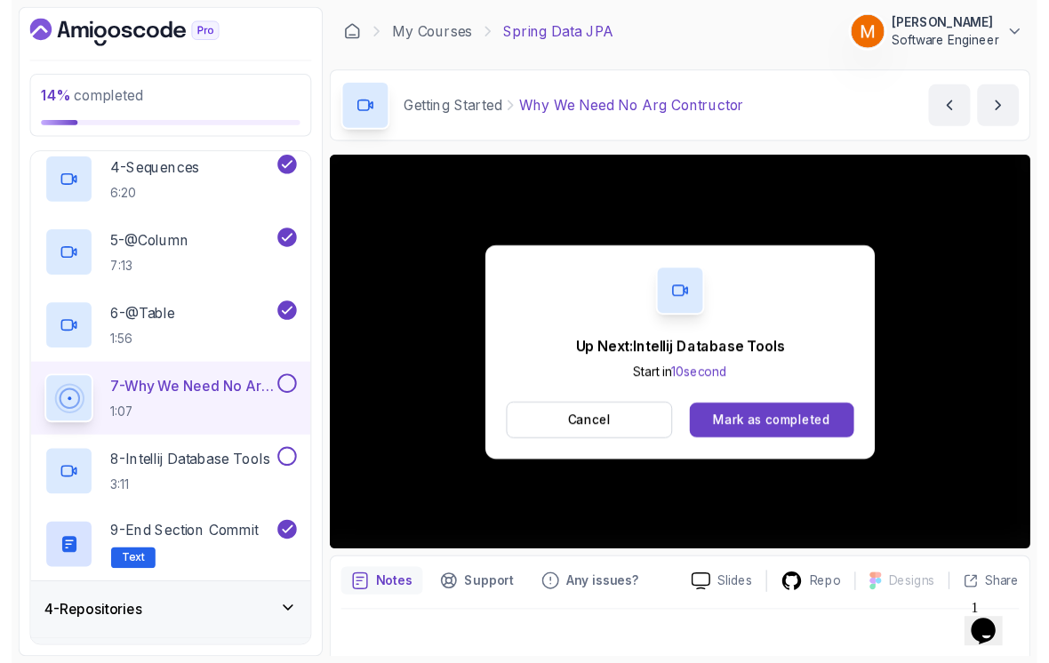
scroll to position [12, 0]
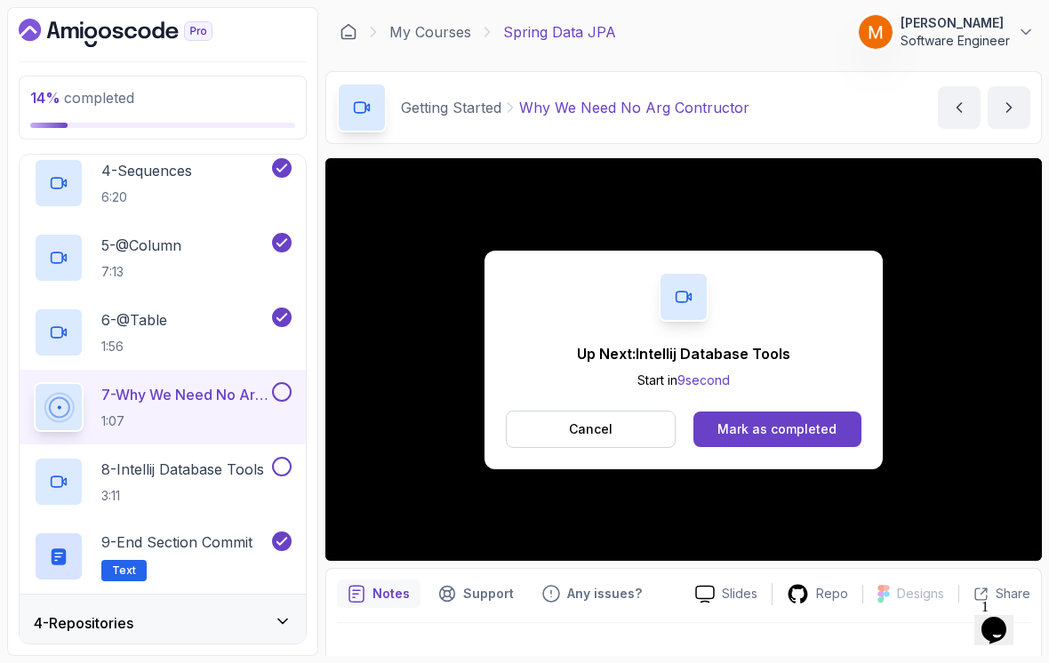
click at [284, 382] on button at bounding box center [282, 392] width 20 height 20
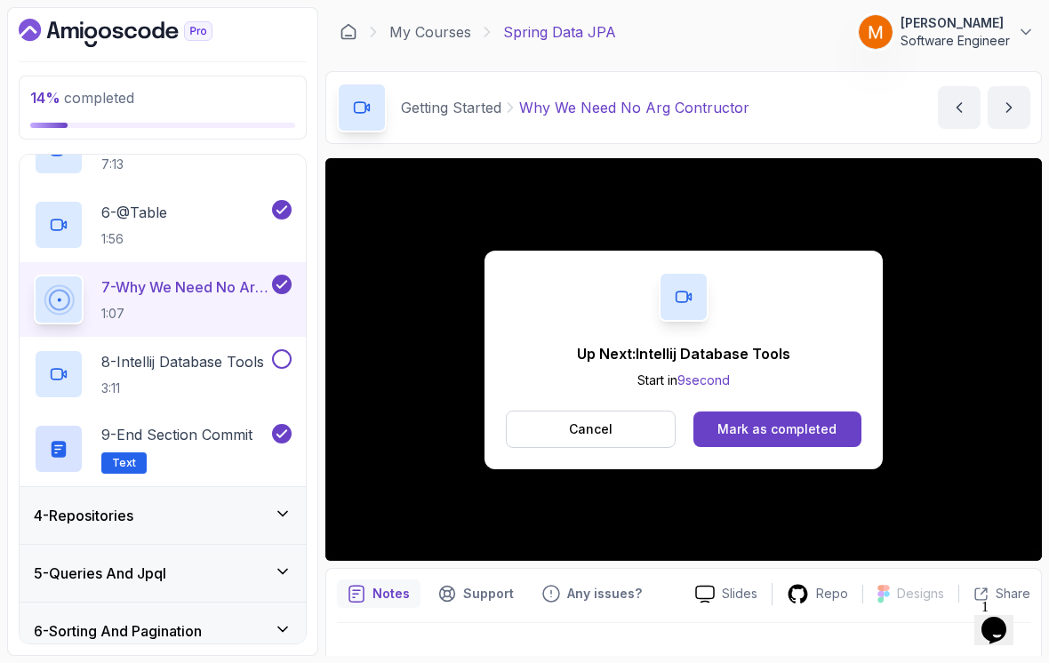
scroll to position [515, 0]
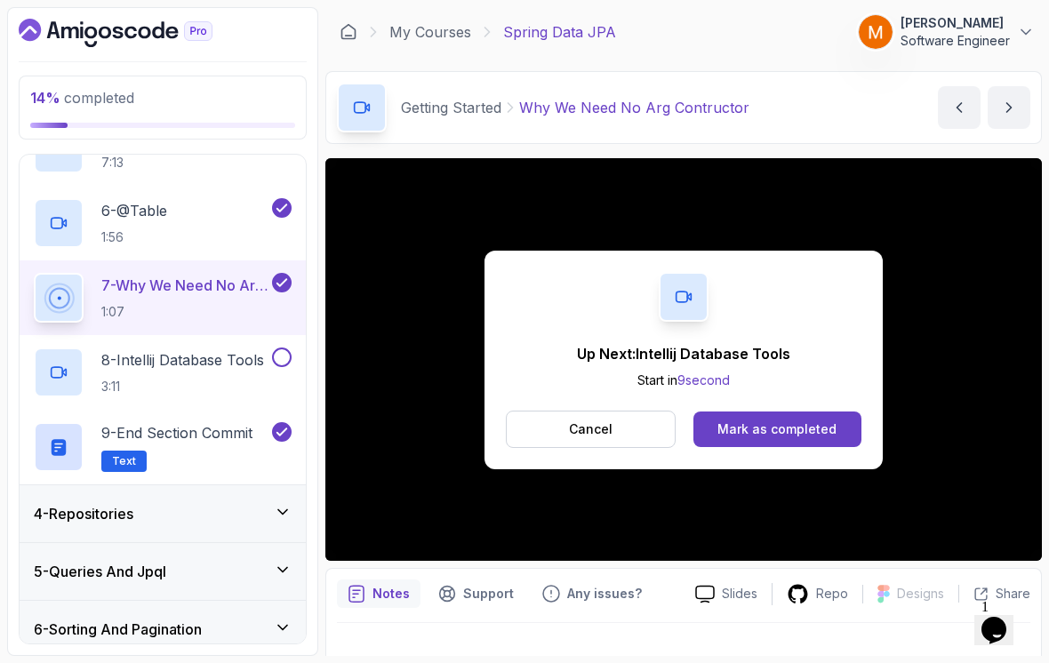
click at [139, 357] on p "8 - Intellij Database Tools" at bounding box center [182, 359] width 163 height 21
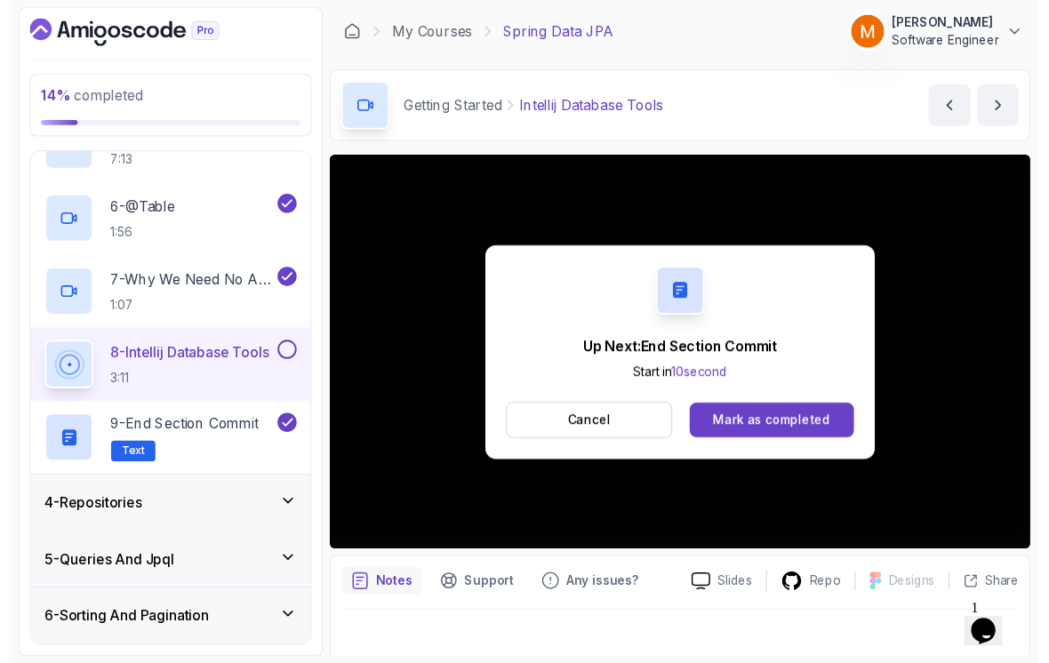
scroll to position [12, 0]
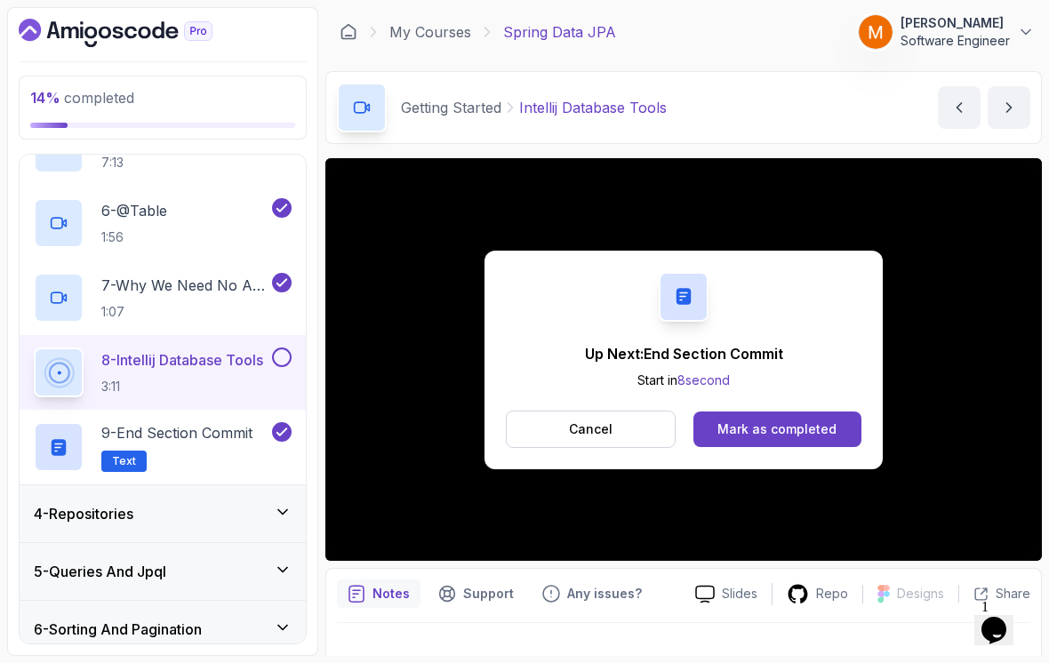
click at [279, 351] on button at bounding box center [282, 358] width 20 height 20
click at [585, 423] on p "Cancel" at bounding box center [591, 430] width 44 height 18
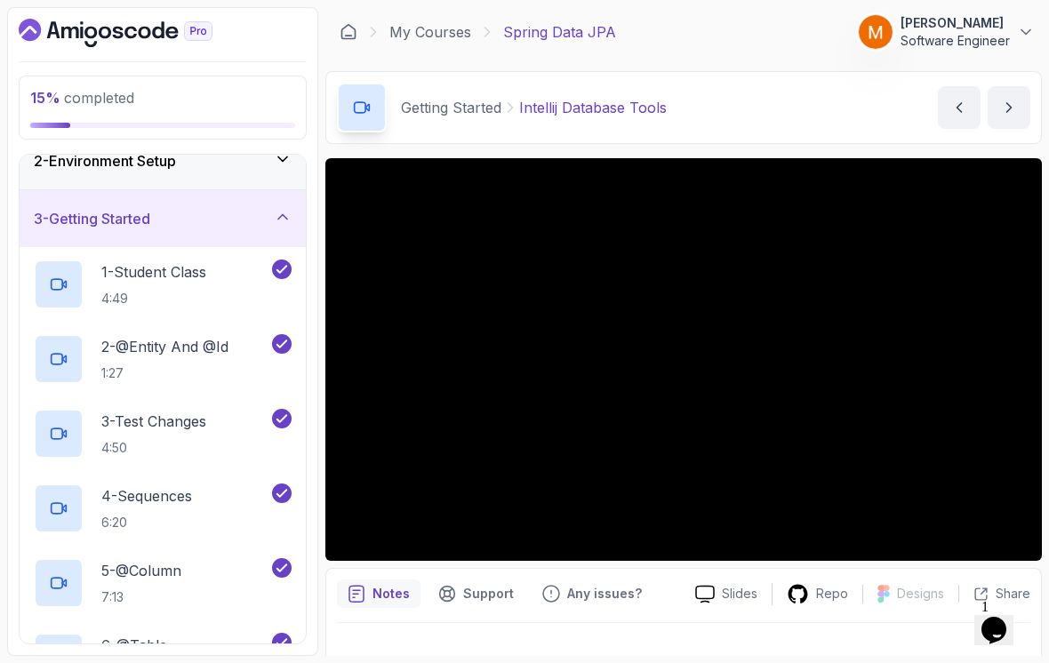
scroll to position [77, 0]
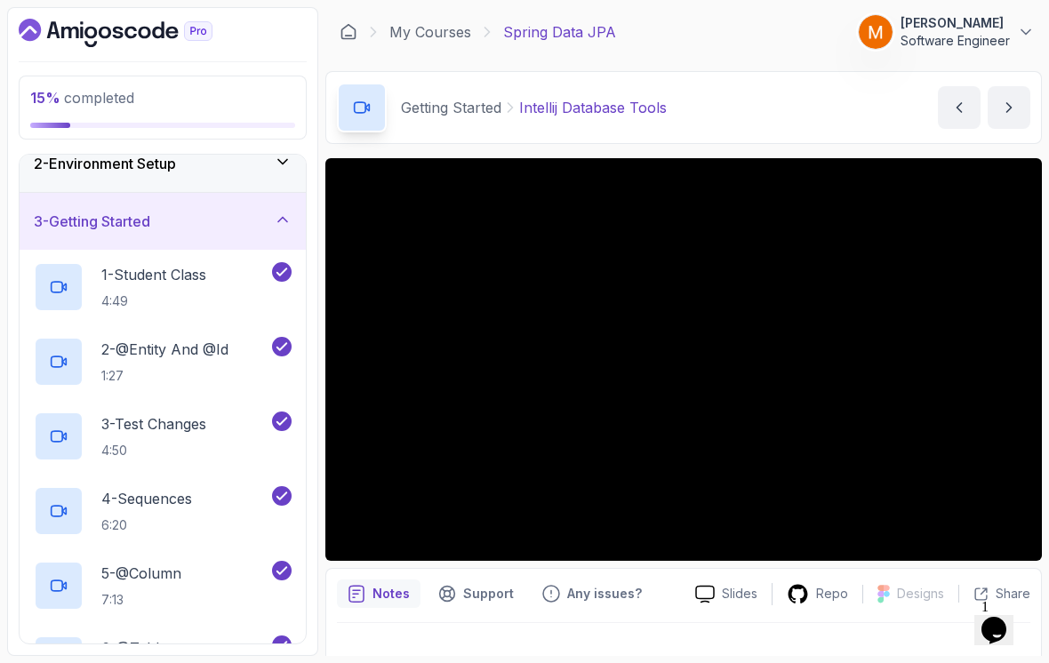
click at [102, 218] on h3 "3 - Getting Started" at bounding box center [92, 221] width 116 height 21
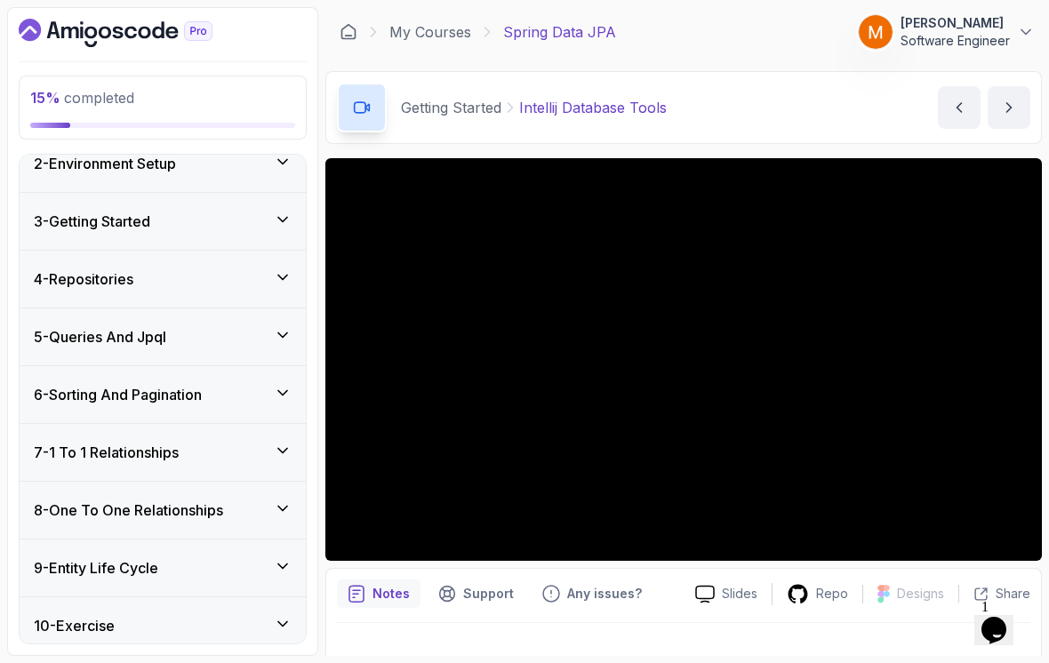
click at [74, 279] on div "4 - Repositories" at bounding box center [163, 279] width 286 height 57
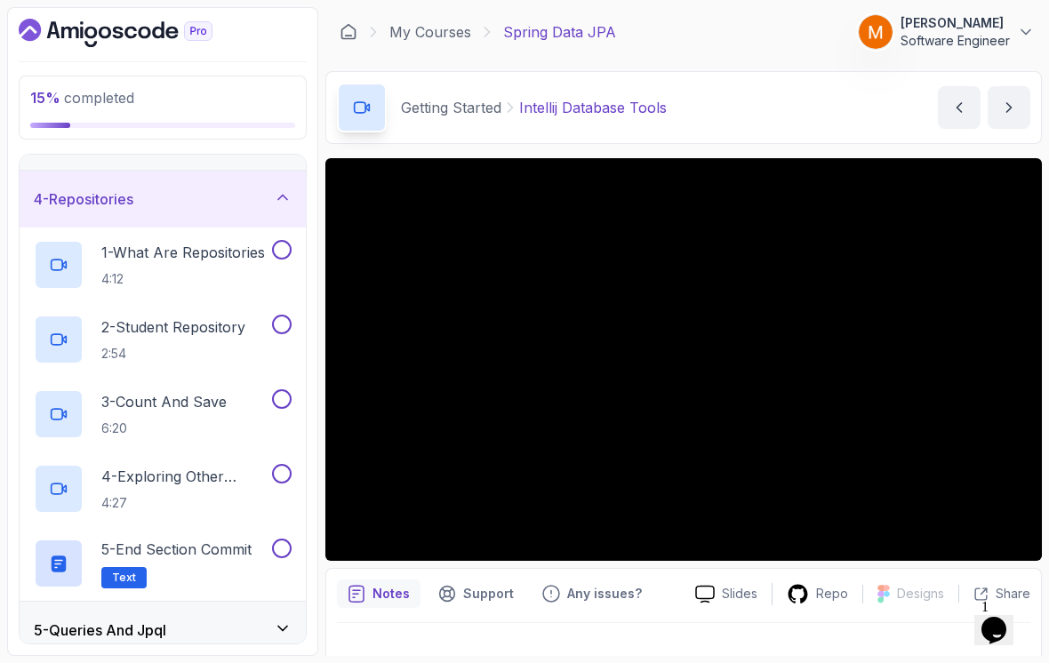
scroll to position [157, 0]
click at [127, 271] on p "4:12" at bounding box center [183, 280] width 164 height 18
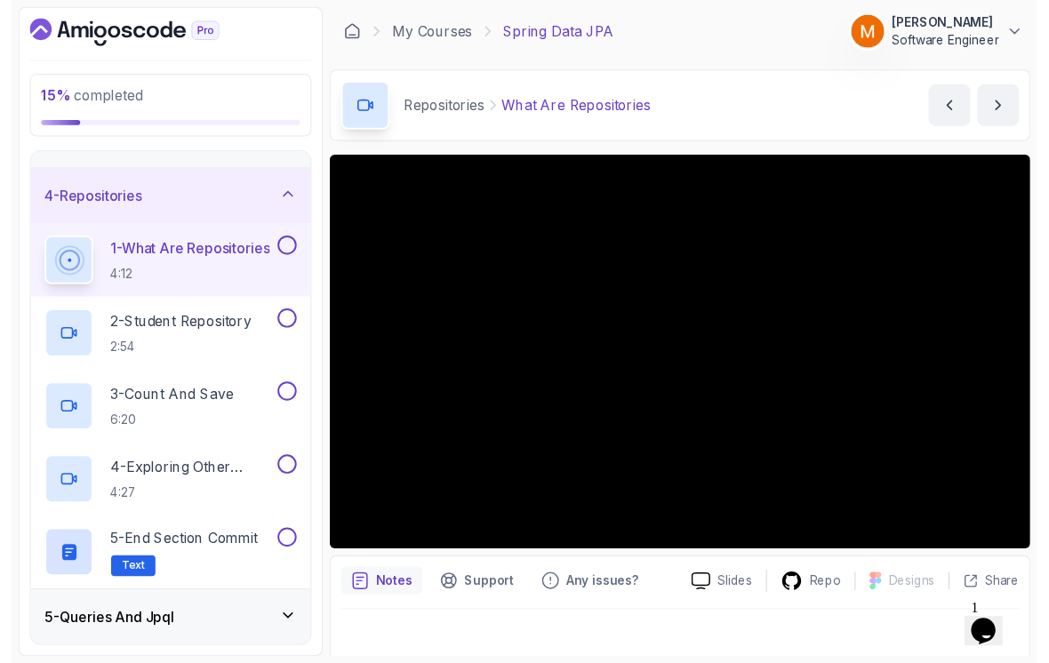
scroll to position [12, 0]
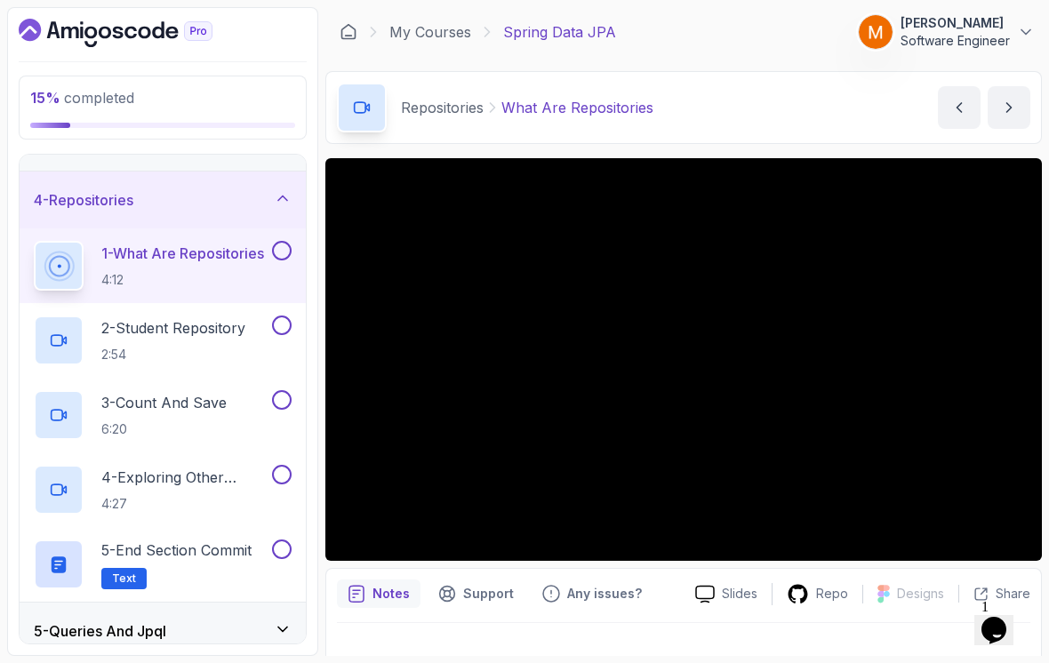
click at [282, 241] on button at bounding box center [282, 251] width 20 height 20
click at [147, 329] on h2 "2 - Student Repository 2:54" at bounding box center [173, 340] width 144 height 46
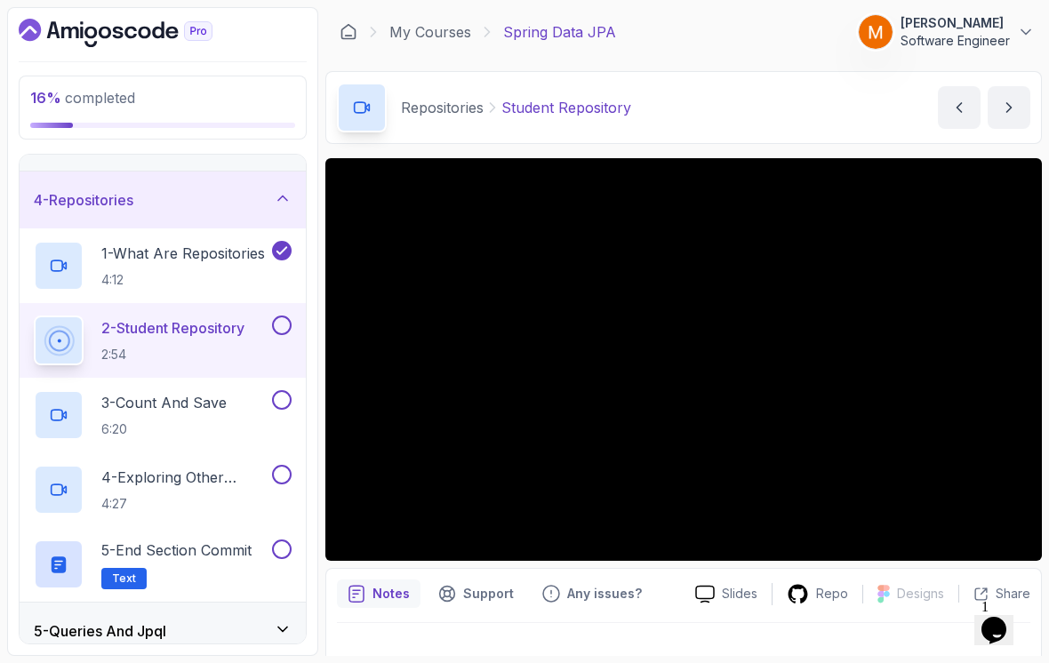
click at [285, 542] on button at bounding box center [282, 550] width 20 height 20
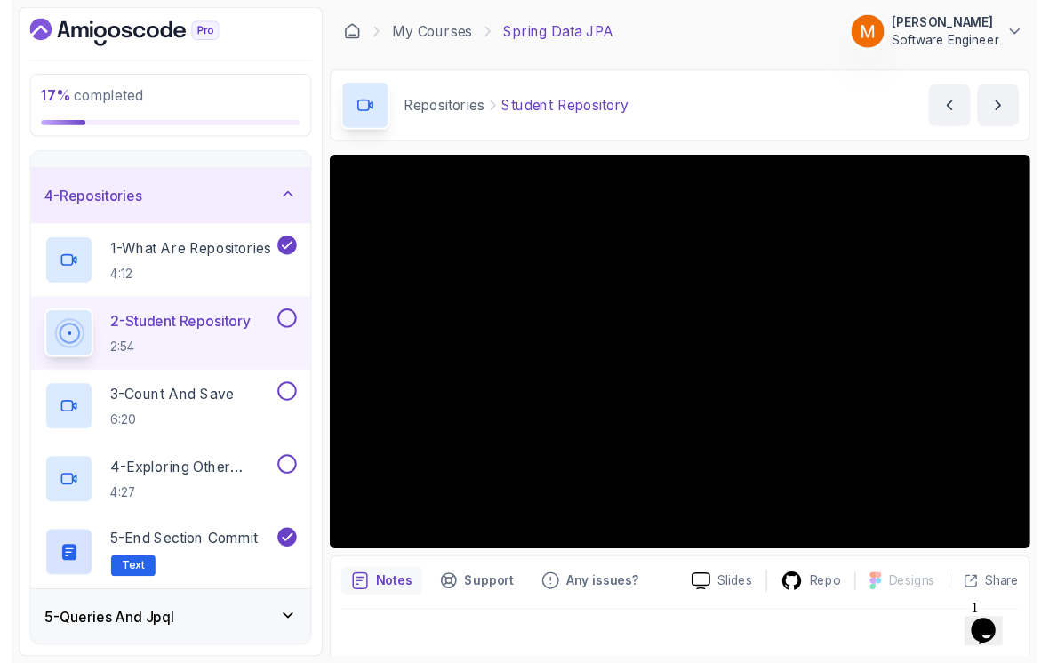
scroll to position [12, 0]
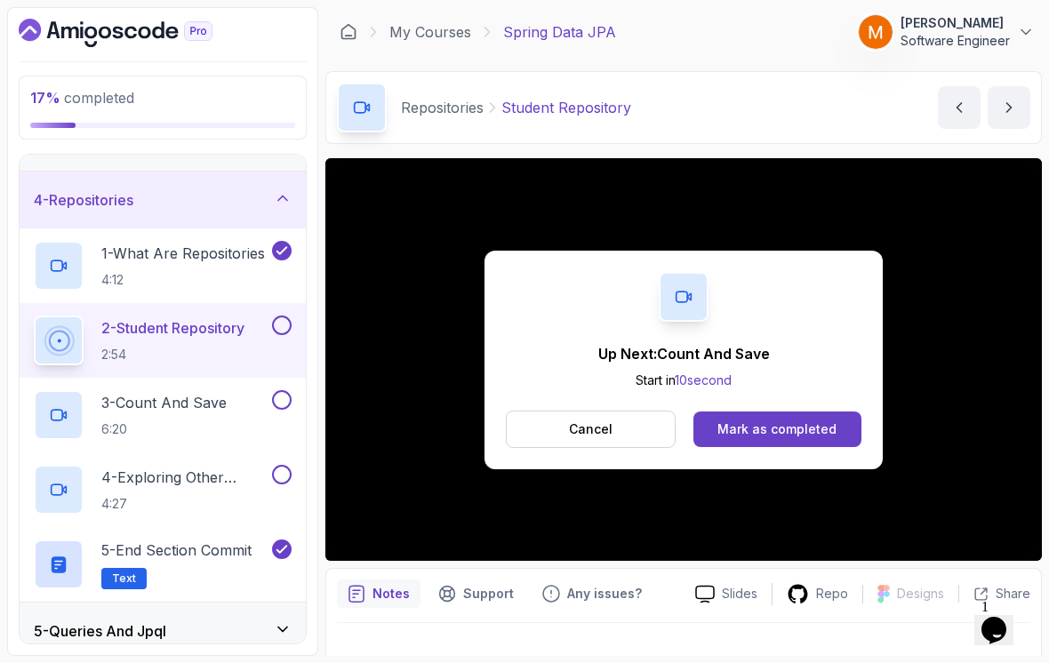
click at [278, 316] on button at bounding box center [282, 326] width 20 height 20
click at [154, 403] on h2 "3 - Count And Save 6:20" at bounding box center [163, 415] width 125 height 46
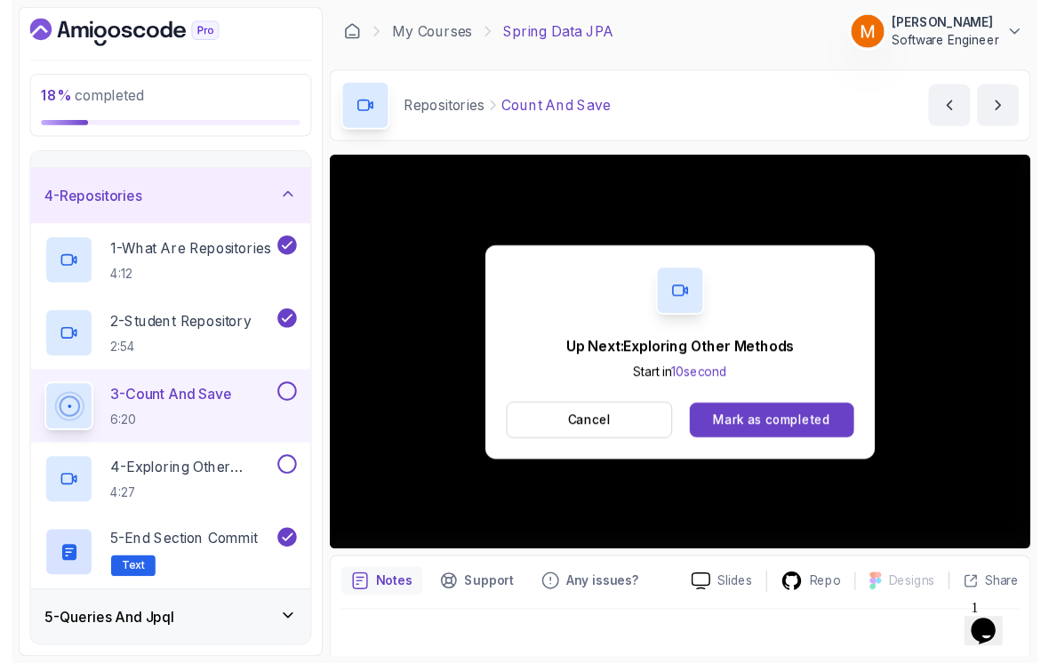
scroll to position [12, 0]
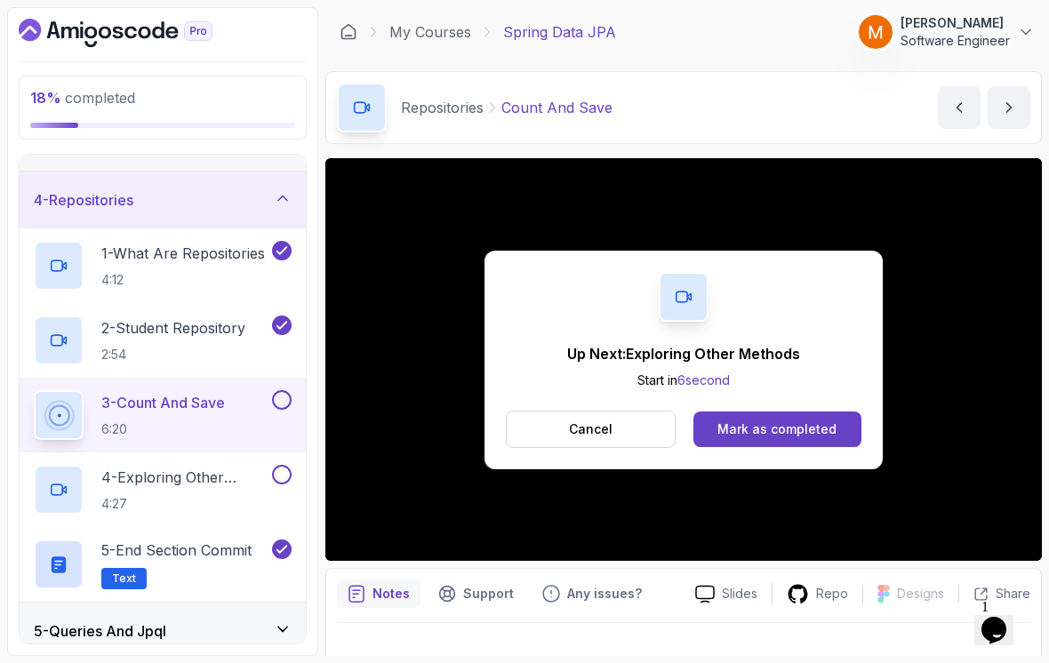
click at [277, 390] on button at bounding box center [282, 400] width 20 height 20
click at [150, 467] on p "4 - Exploring Other Methods" at bounding box center [184, 477] width 167 height 21
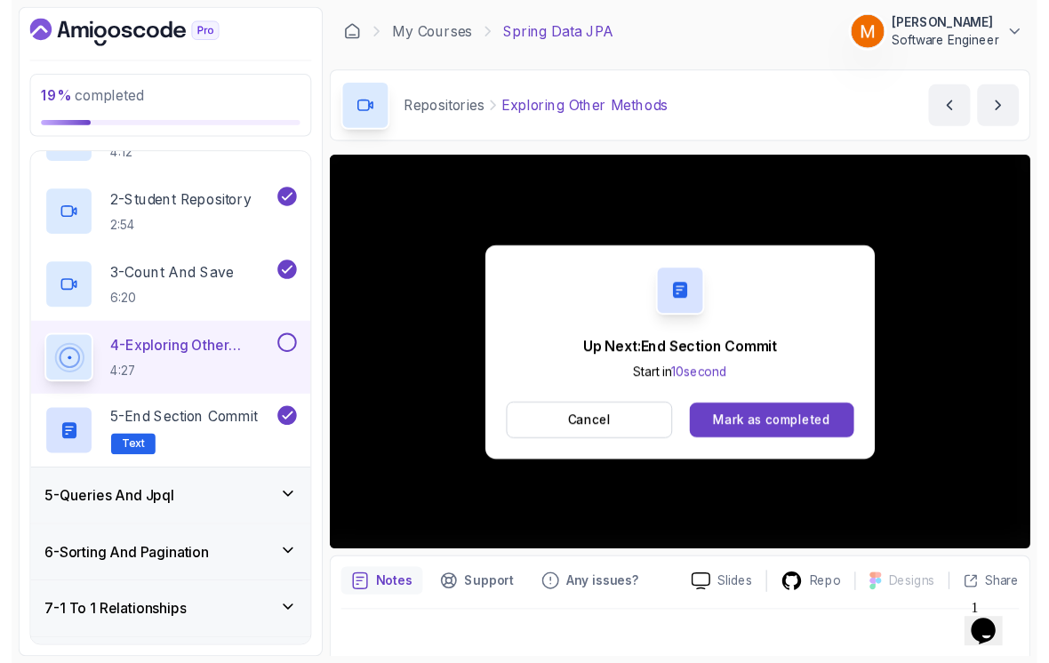
scroll to position [12, 0]
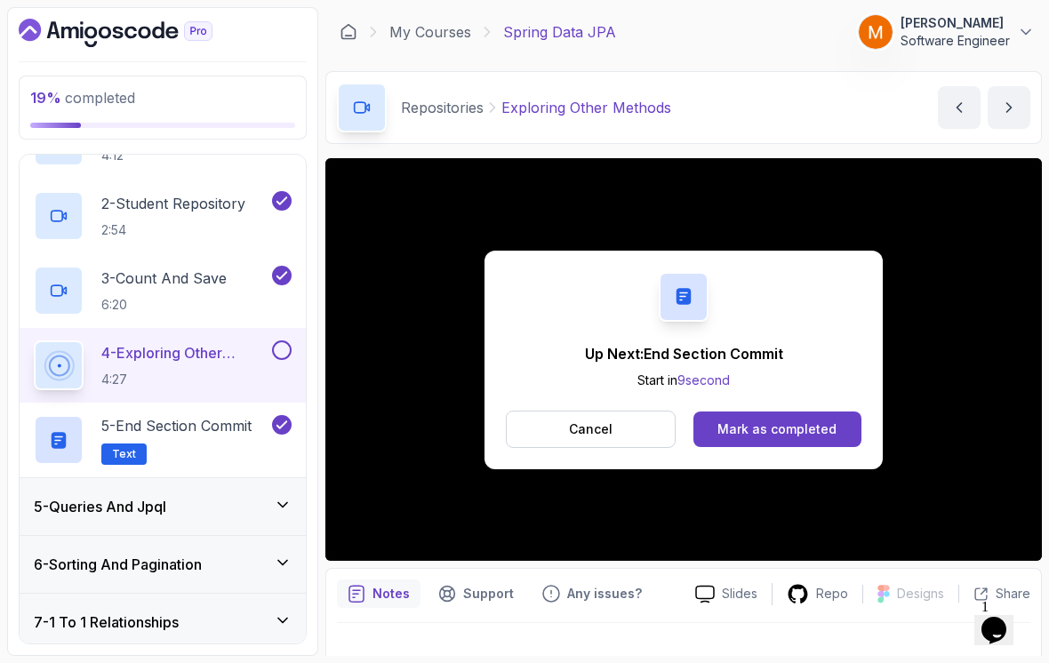
click at [285, 341] on button at bounding box center [282, 351] width 20 height 20
click at [524, 426] on button "Cancel" at bounding box center [591, 429] width 170 height 37
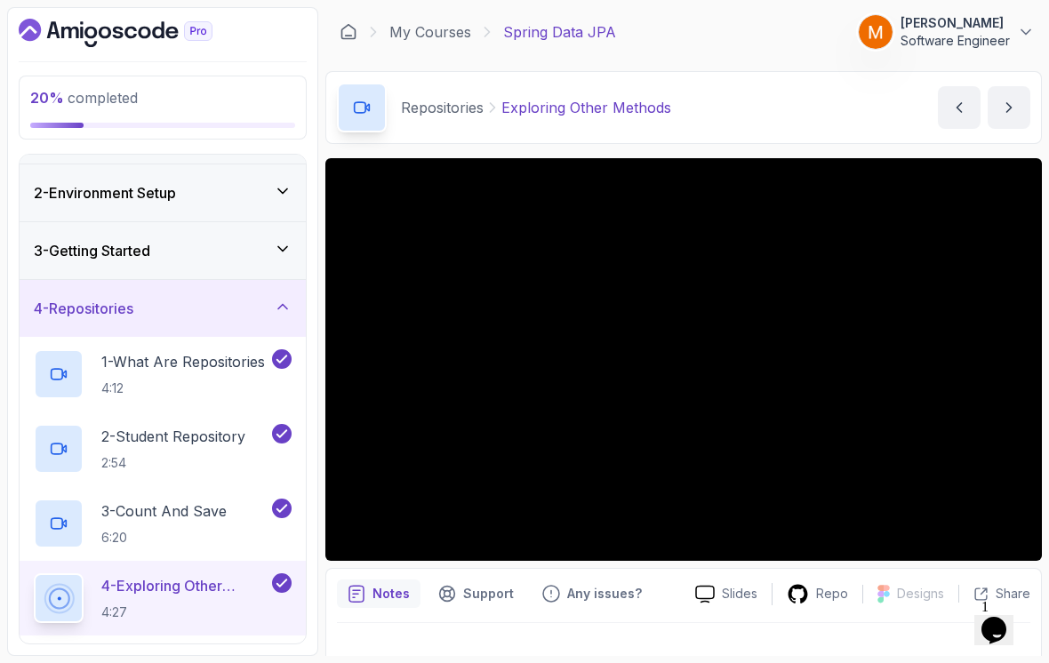
scroll to position [22, 0]
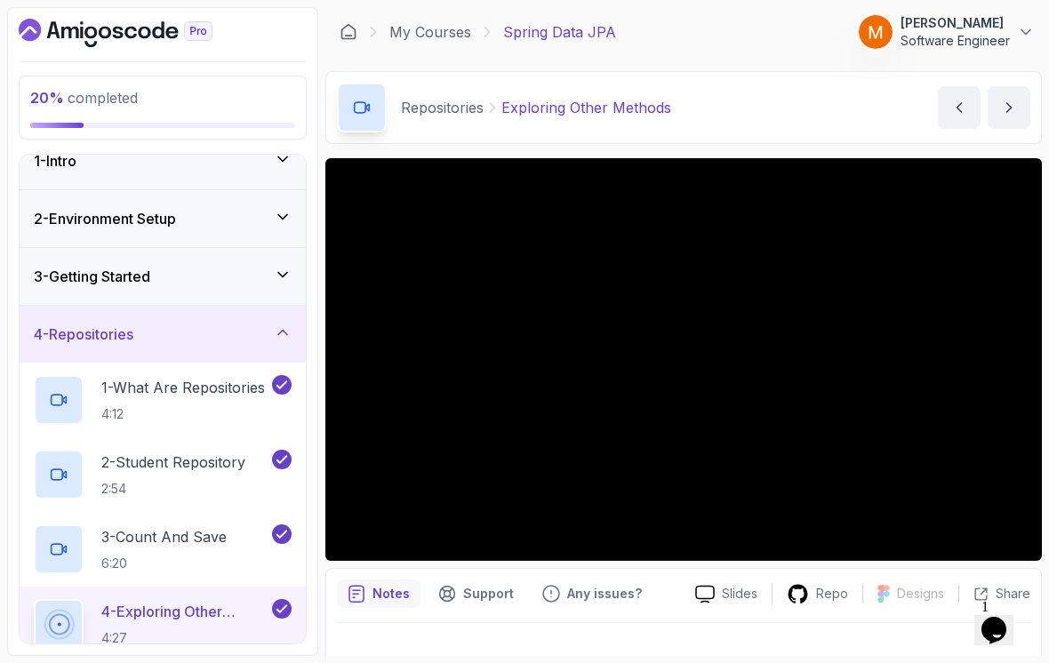
click at [121, 333] on h3 "4 - Repositories" at bounding box center [84, 334] width 100 height 21
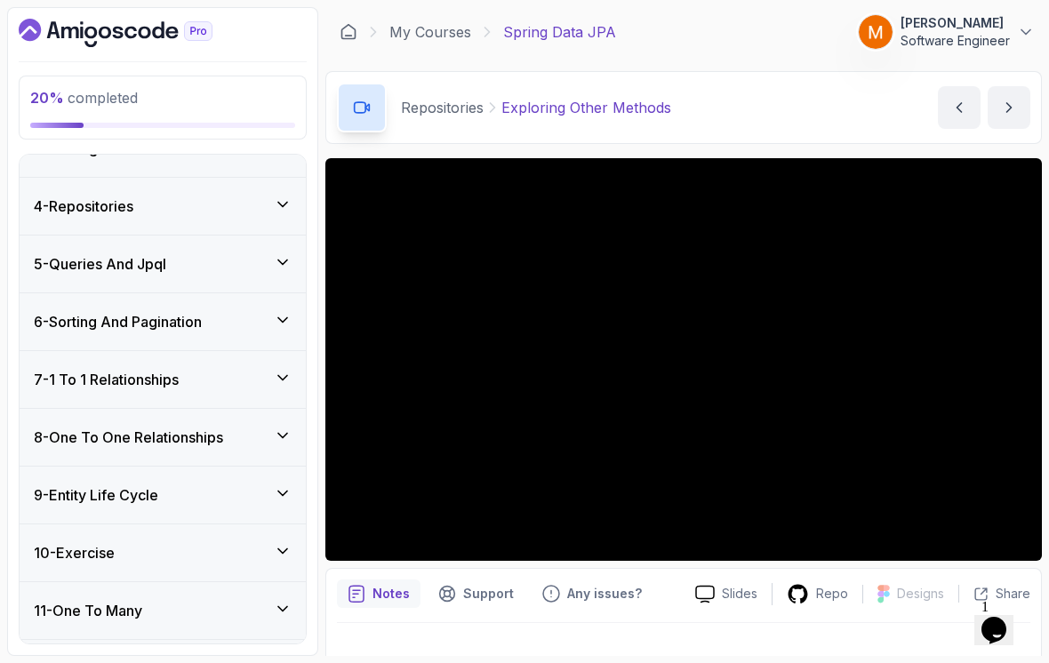
scroll to position [152, 0]
